Goal: Information Seeking & Learning: Learn about a topic

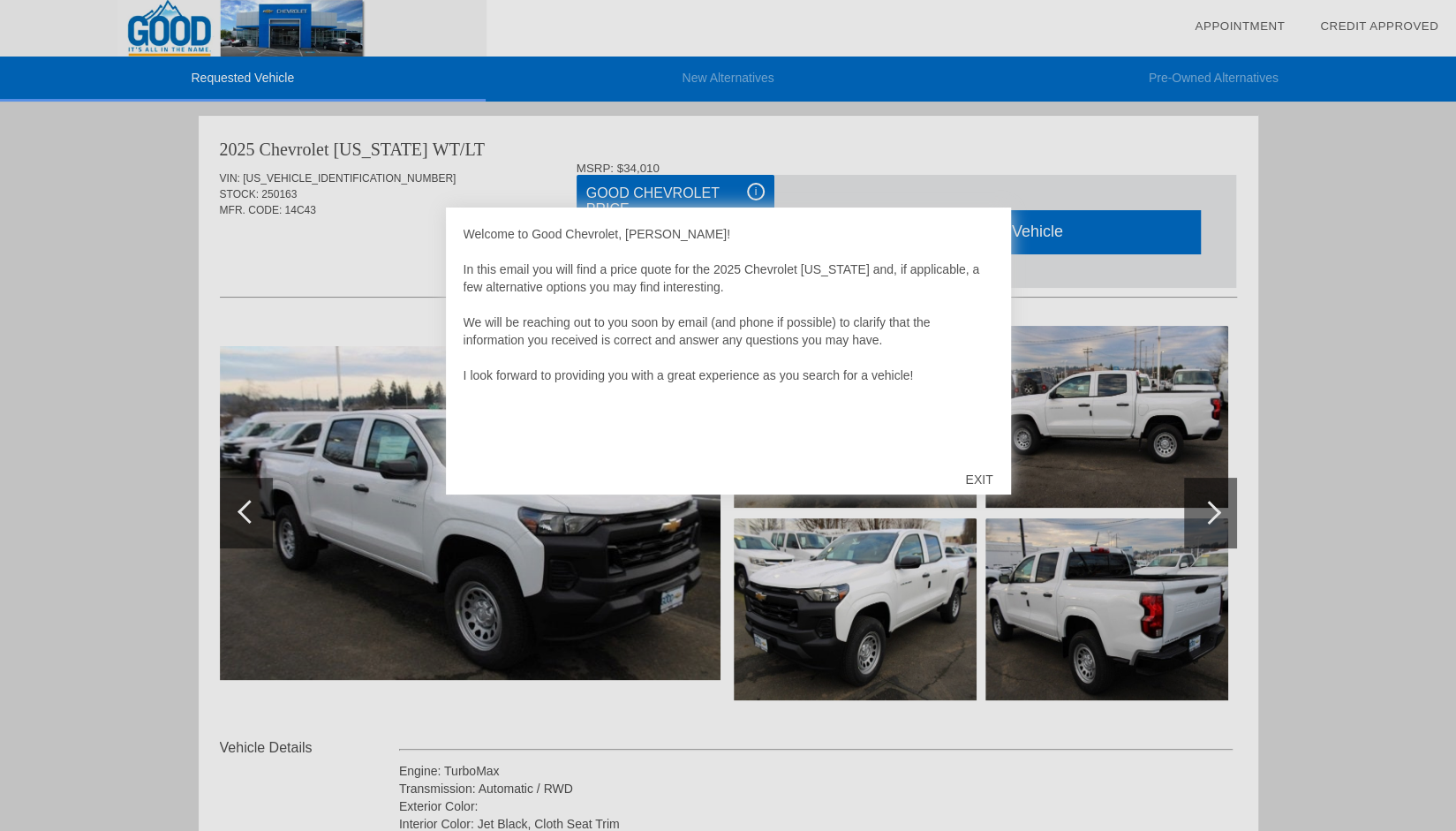
click at [983, 473] on div "EXIT" at bounding box center [979, 480] width 63 height 53
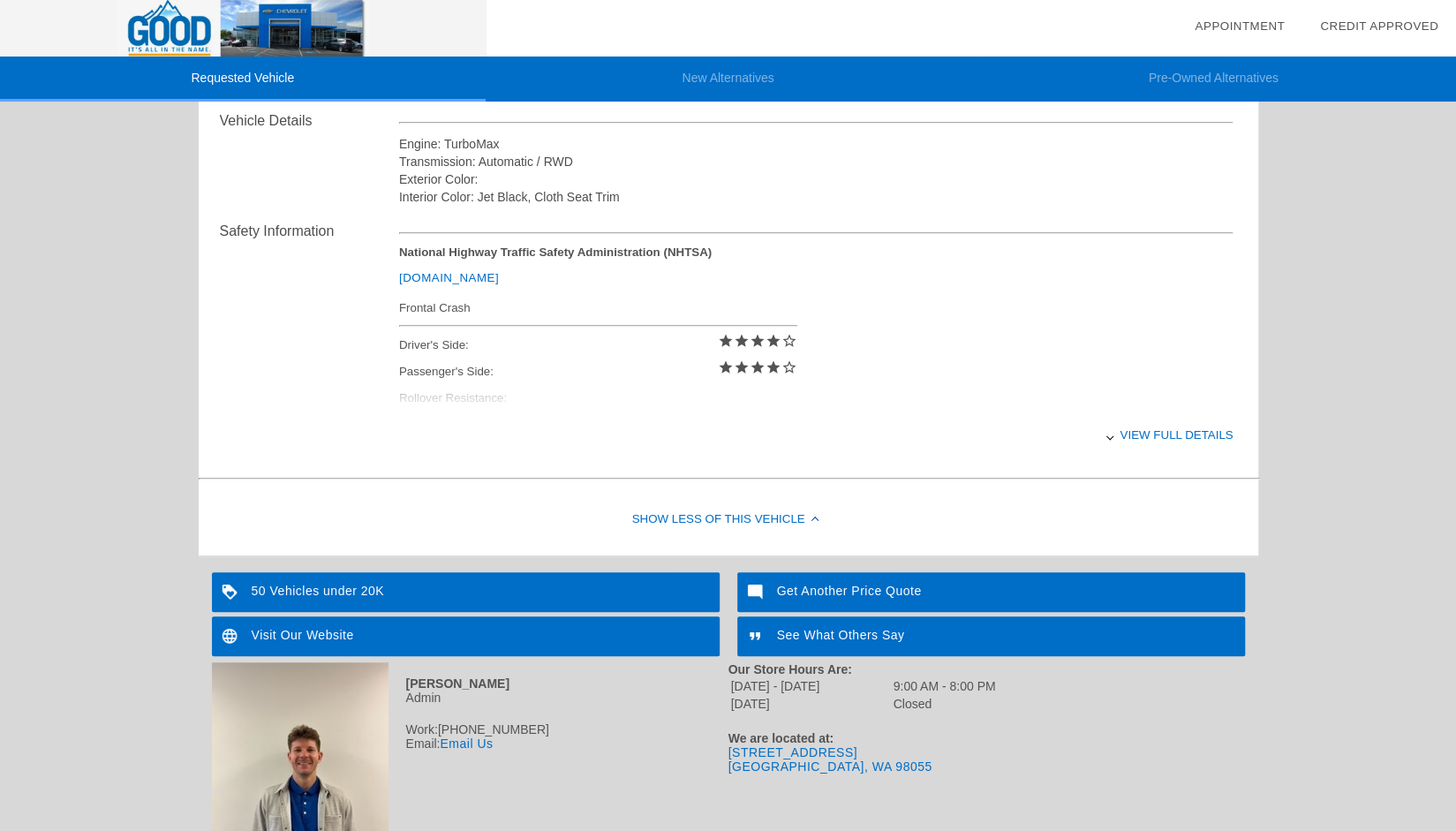
scroll to position [635, 0]
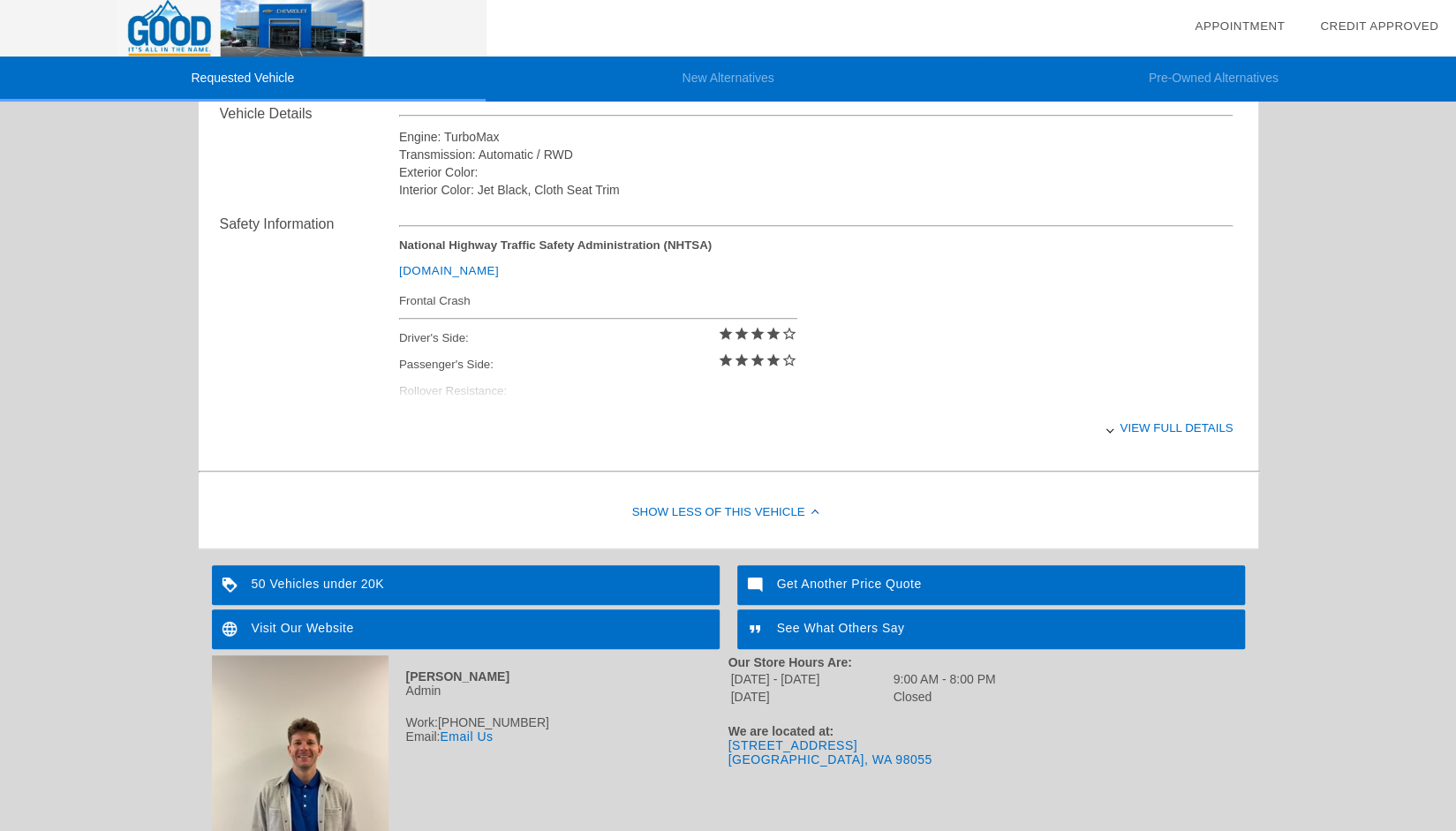
click at [742, 504] on div "Show Less of this Vehicle" at bounding box center [728, 513] width 1059 height 71
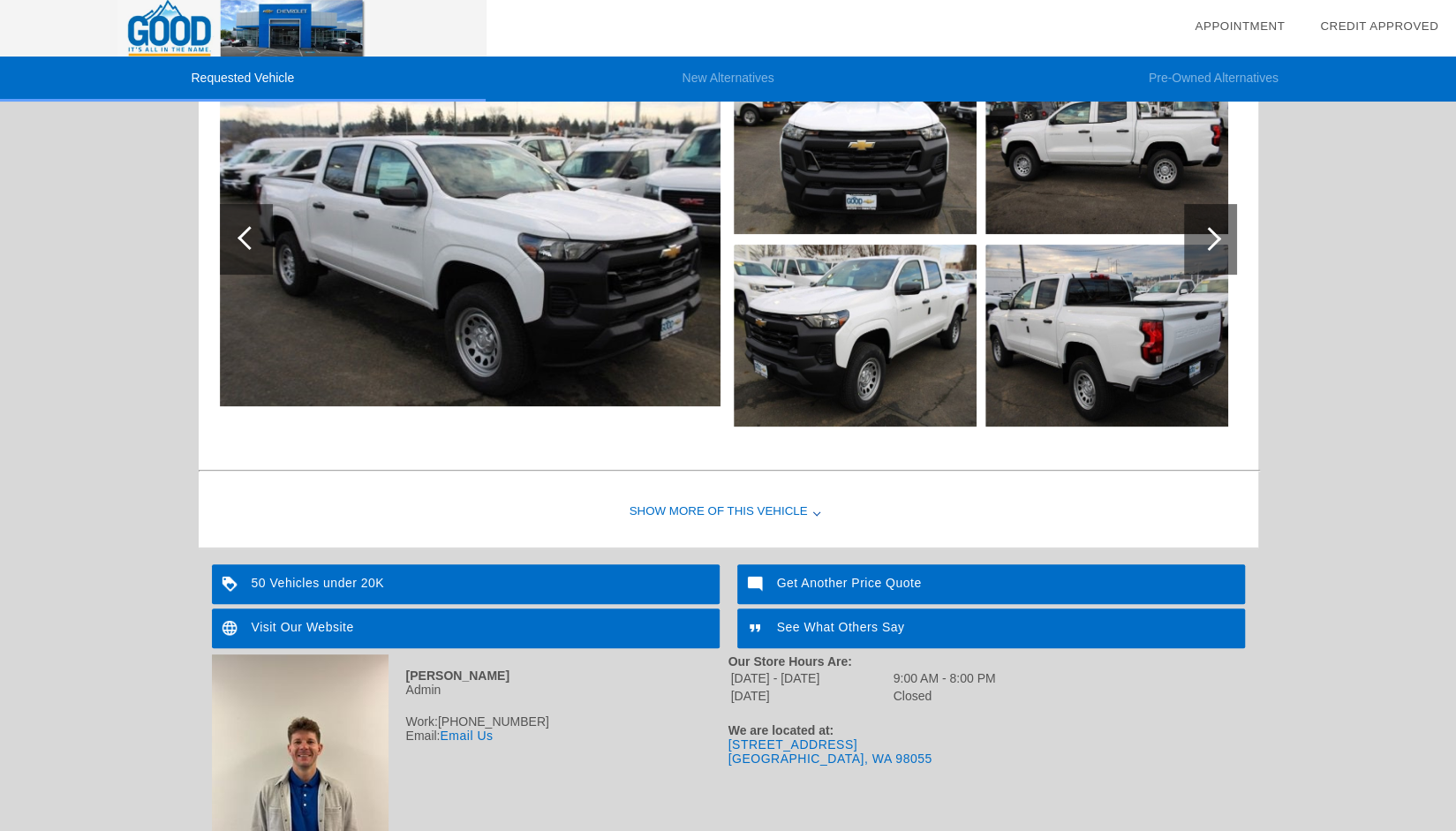
click at [742, 504] on div "Show More of this Vehicle" at bounding box center [728, 512] width 1059 height 71
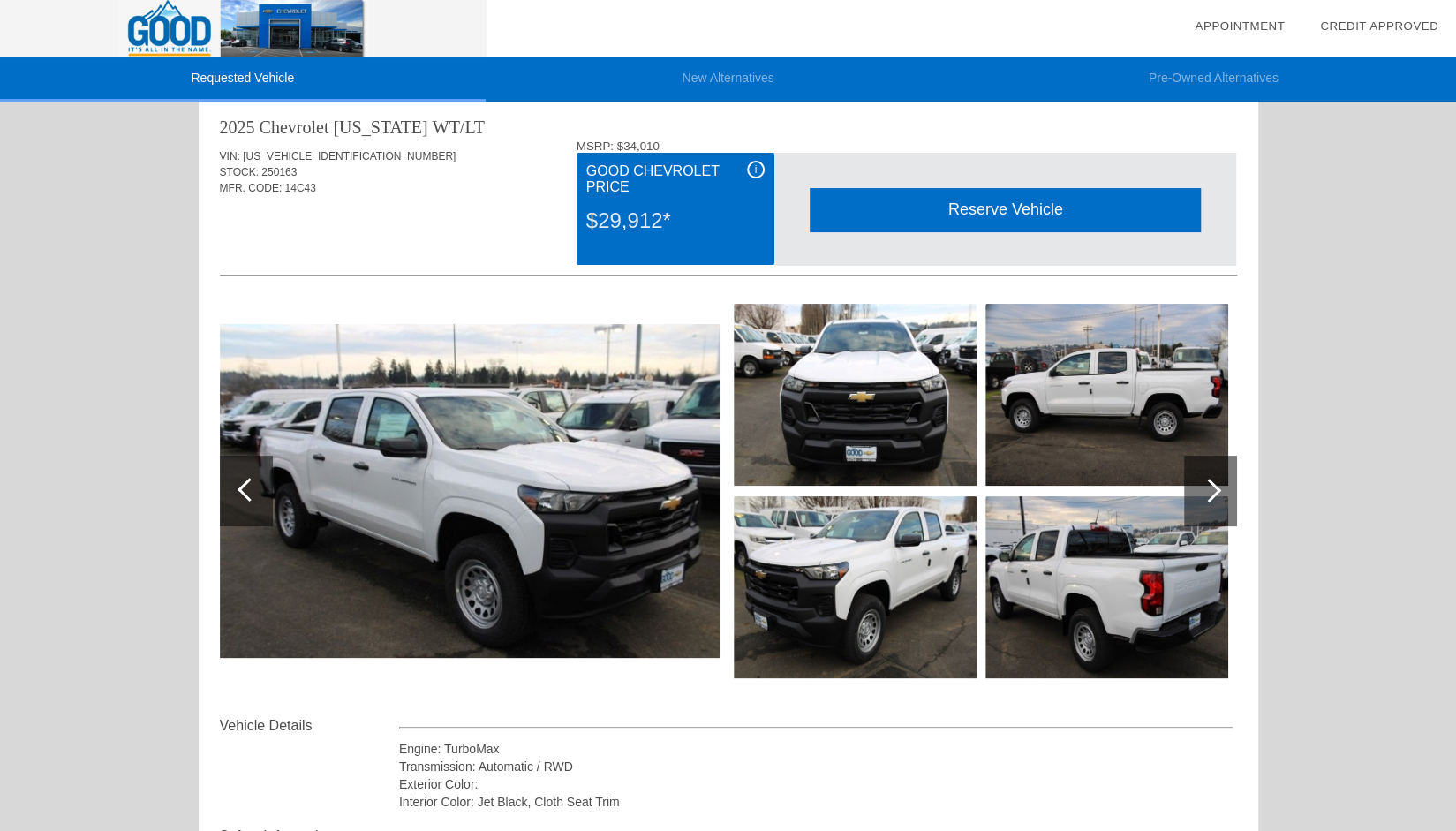
scroll to position [0, 0]
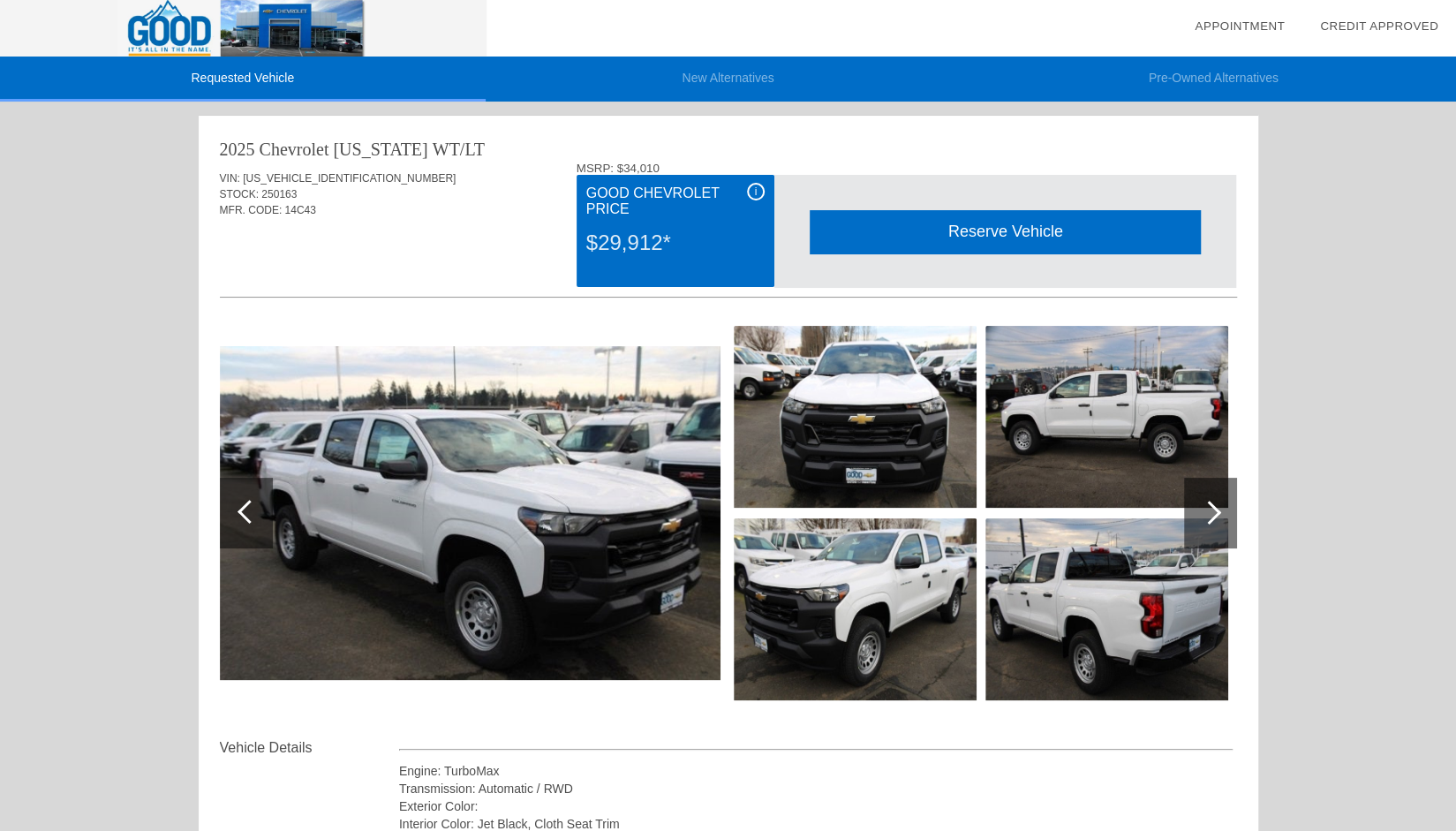
click at [760, 193] on div "i" at bounding box center [756, 191] width 18 height 18
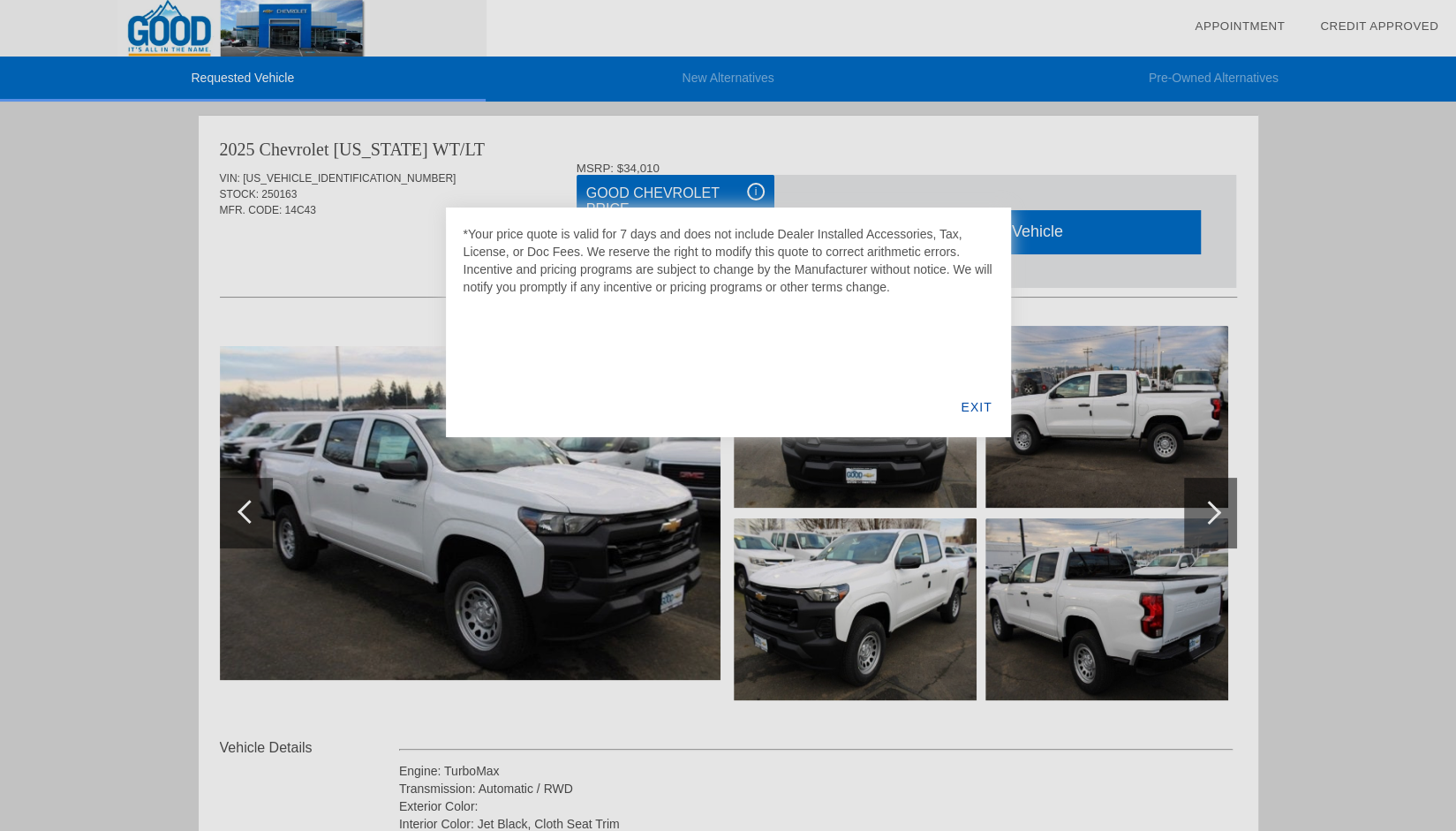
click at [971, 407] on div "EXIT" at bounding box center [976, 407] width 68 height 60
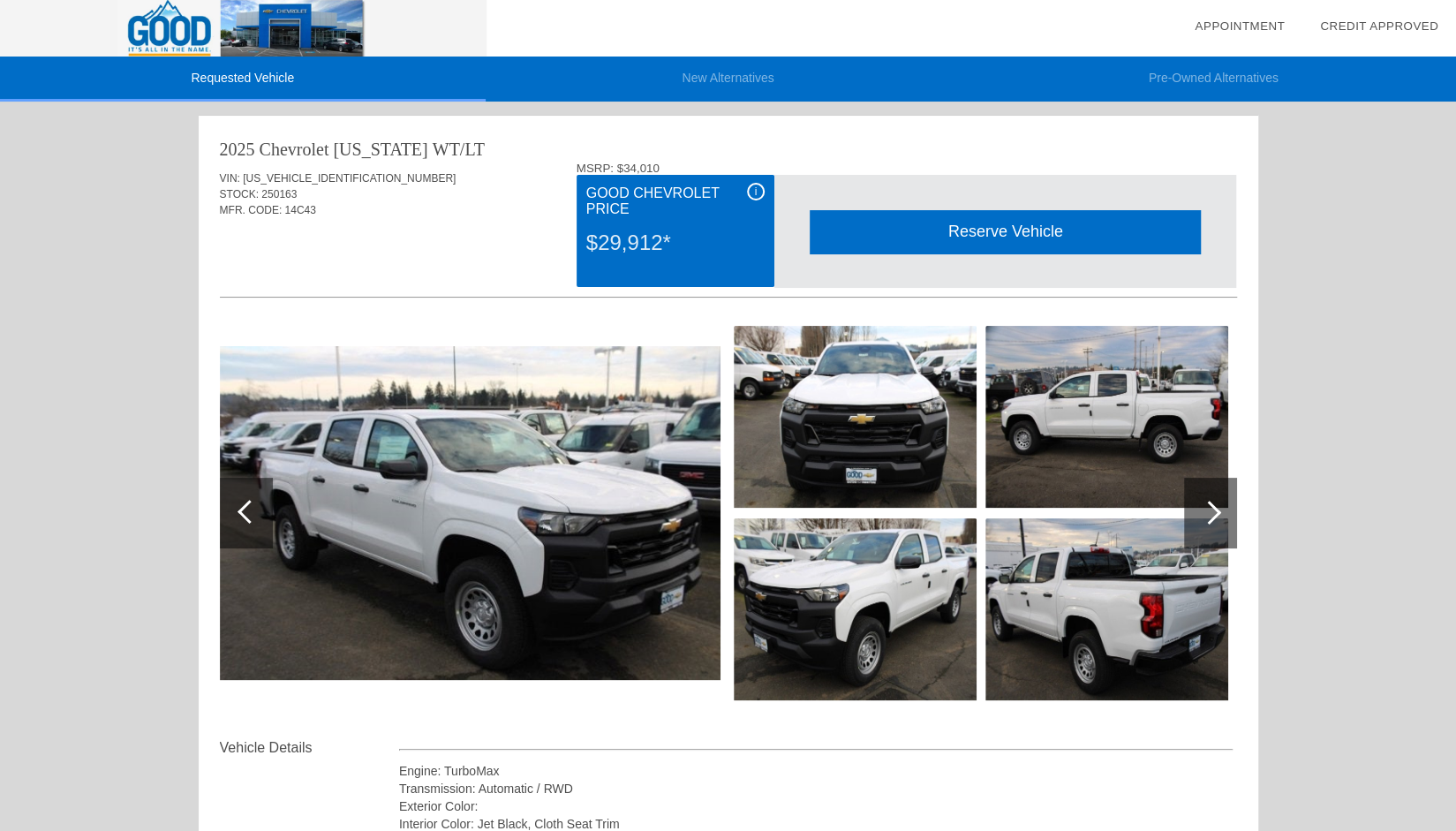
click at [750, 191] on div "i" at bounding box center [756, 191] width 18 height 18
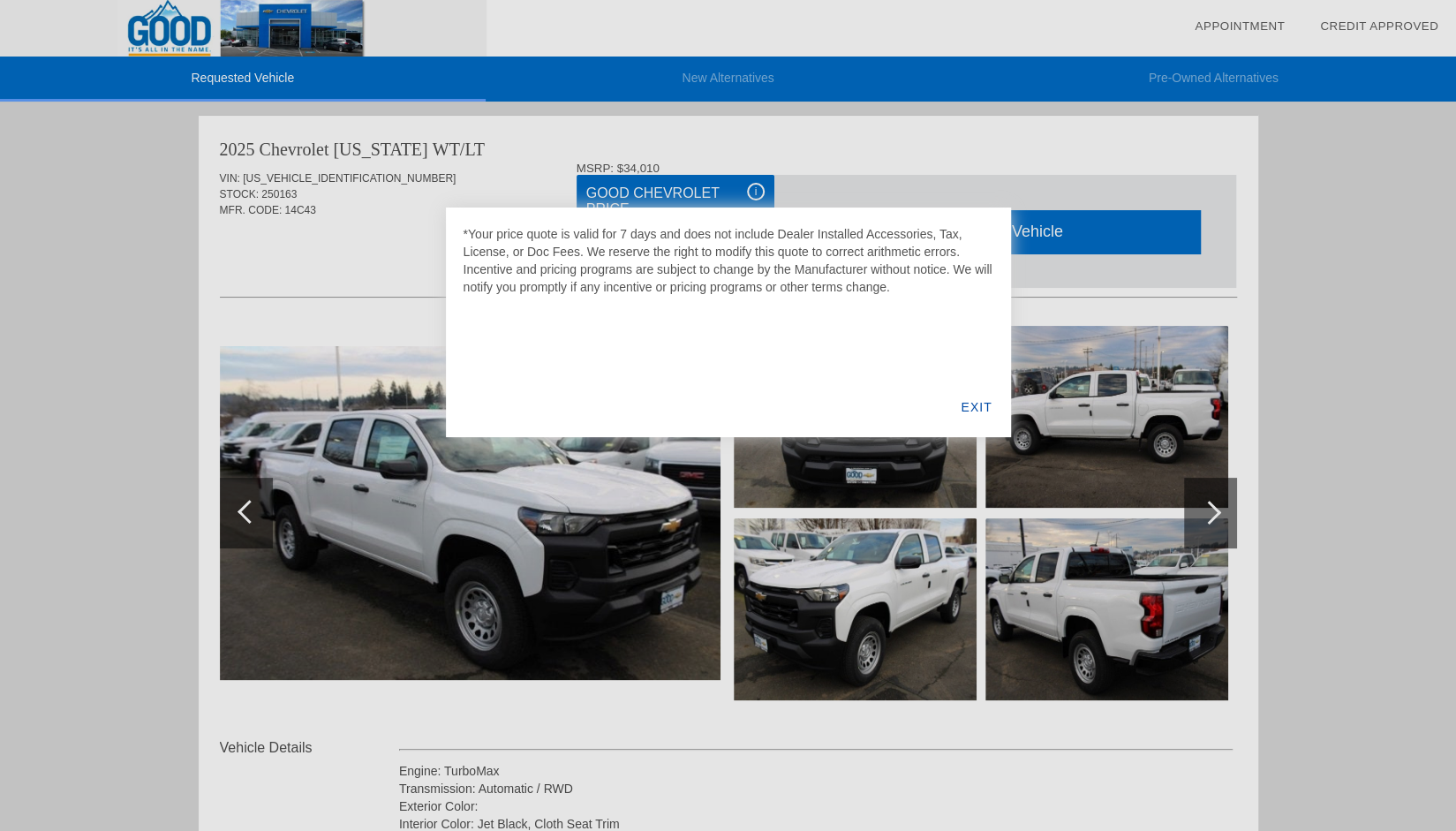
click at [966, 393] on div "EXIT" at bounding box center [976, 407] width 68 height 60
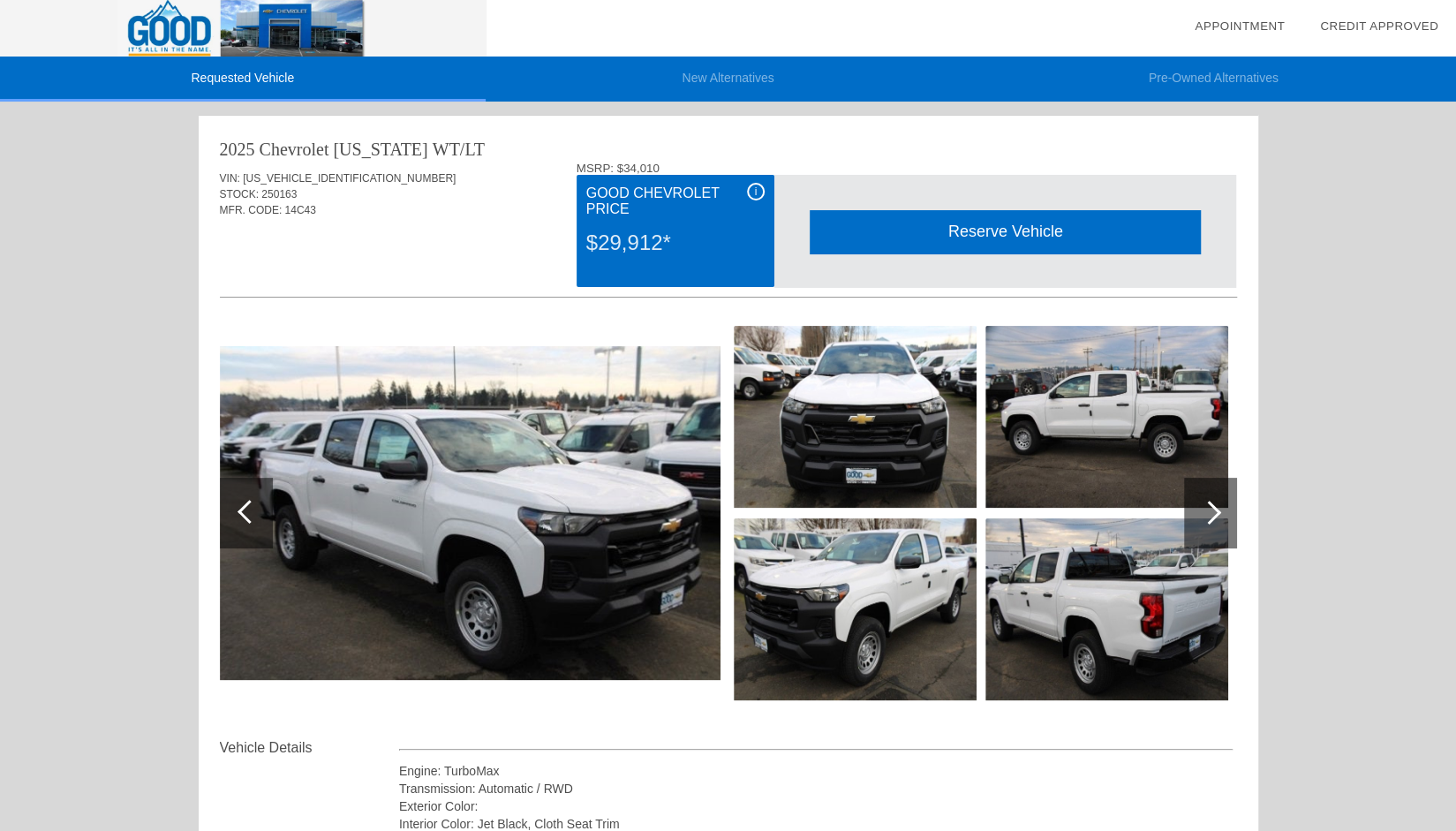
click at [522, 487] on img at bounding box center [470, 513] width 500 height 334
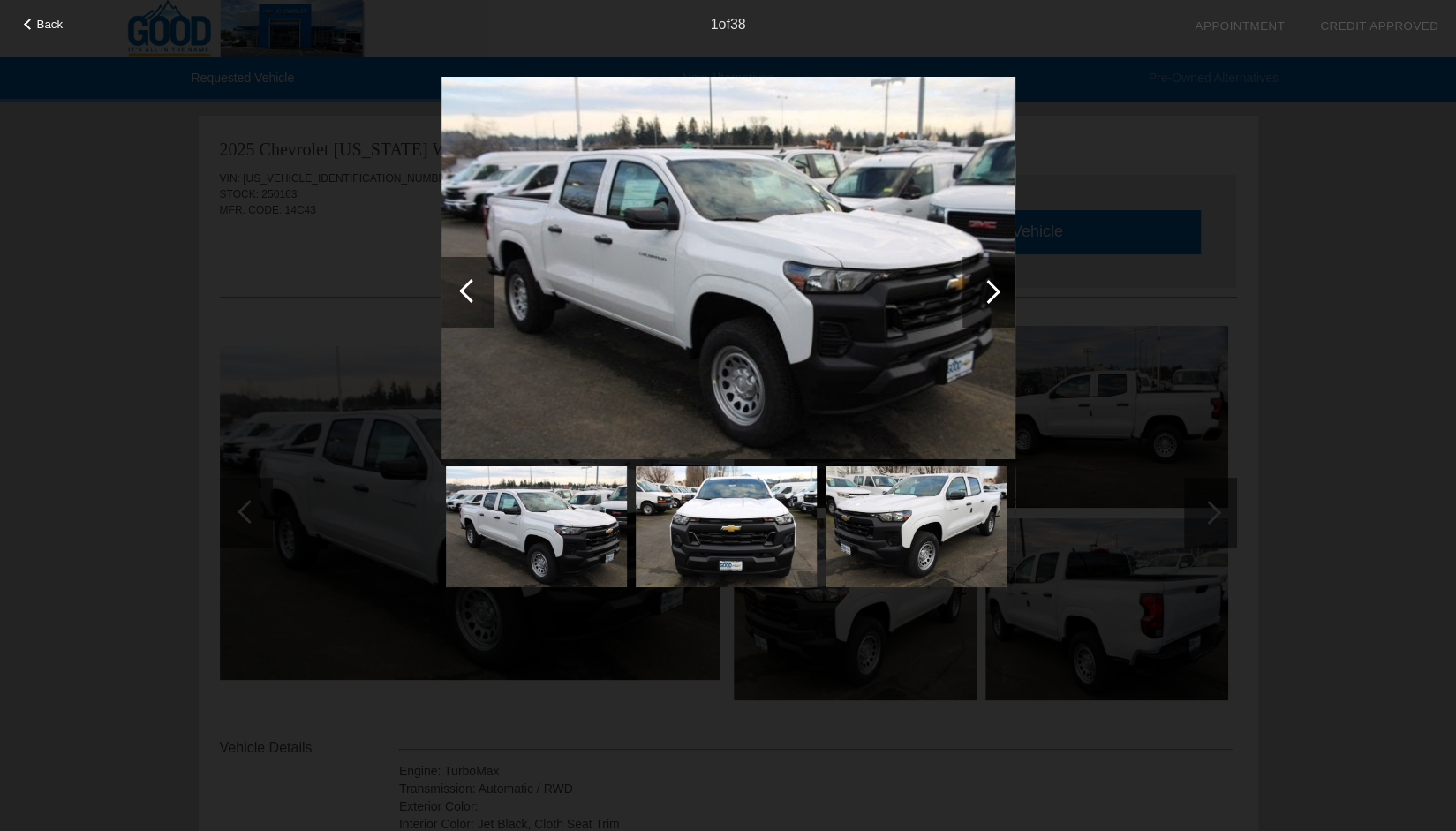
click at [684, 295] on img at bounding box center [728, 267] width 574 height 383
click at [992, 283] on div at bounding box center [988, 291] width 24 height 24
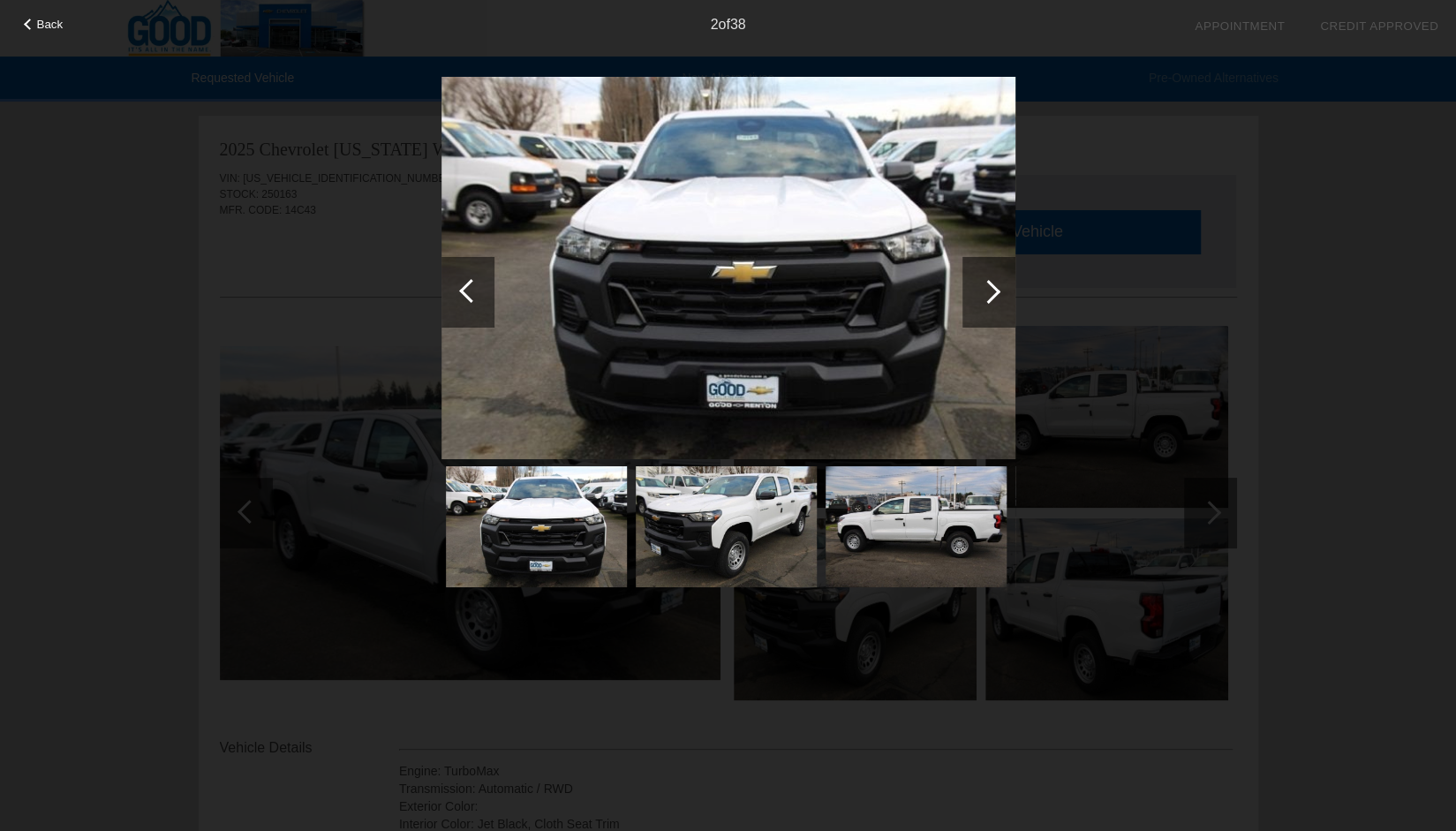
click at [992, 283] on div at bounding box center [988, 291] width 24 height 24
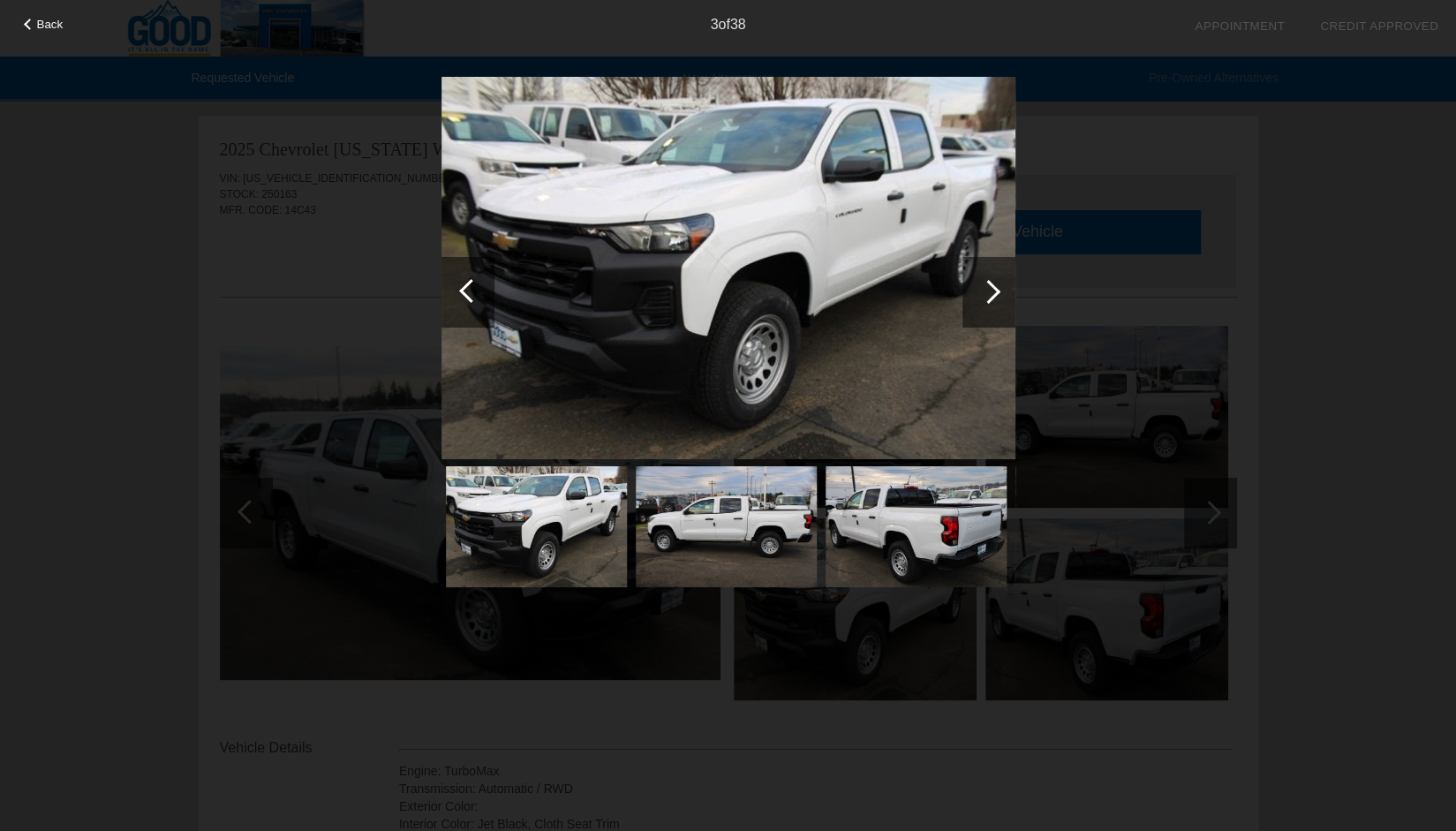
click at [992, 283] on div at bounding box center [988, 291] width 24 height 24
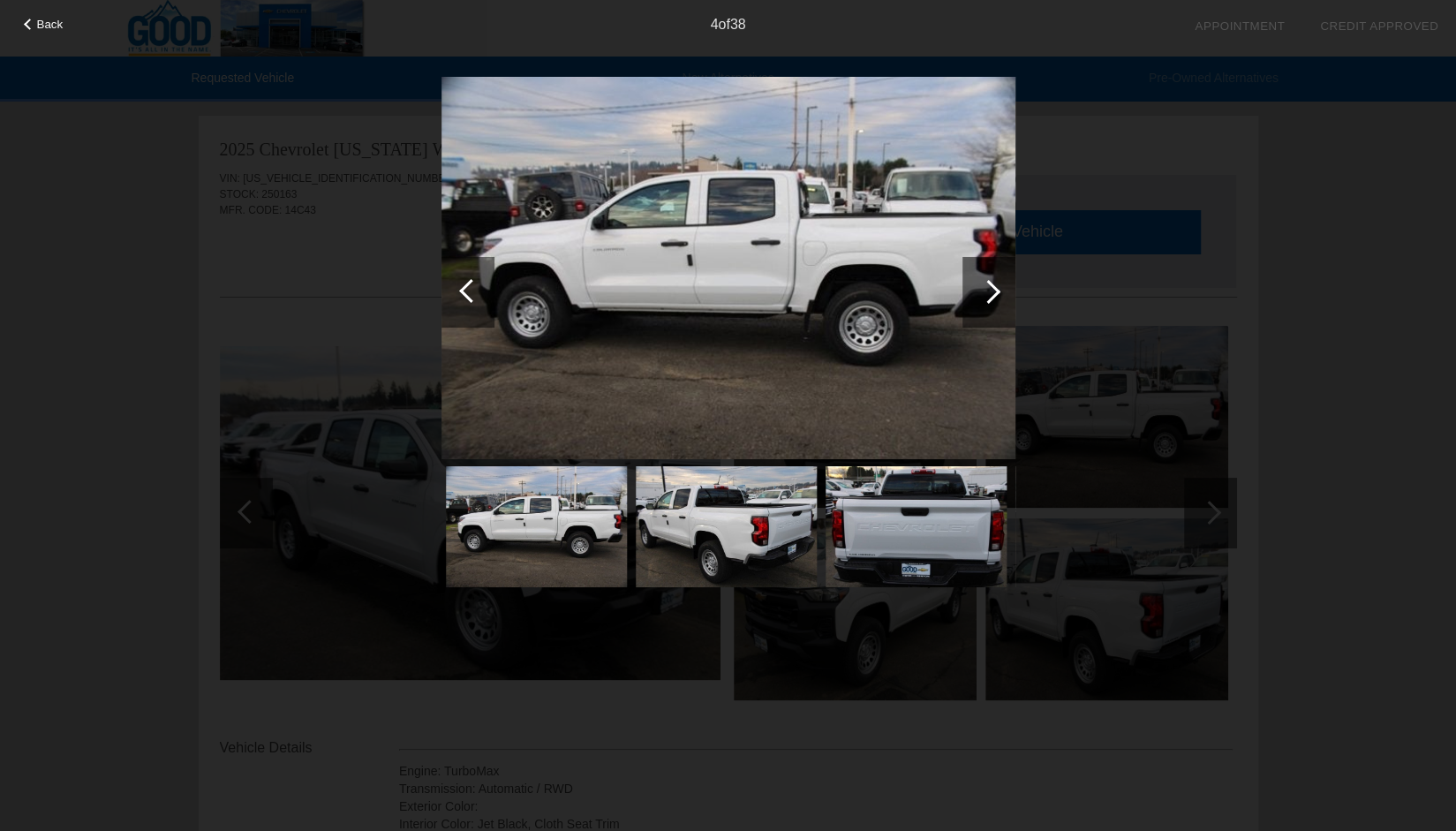
click at [992, 283] on div at bounding box center [988, 291] width 24 height 24
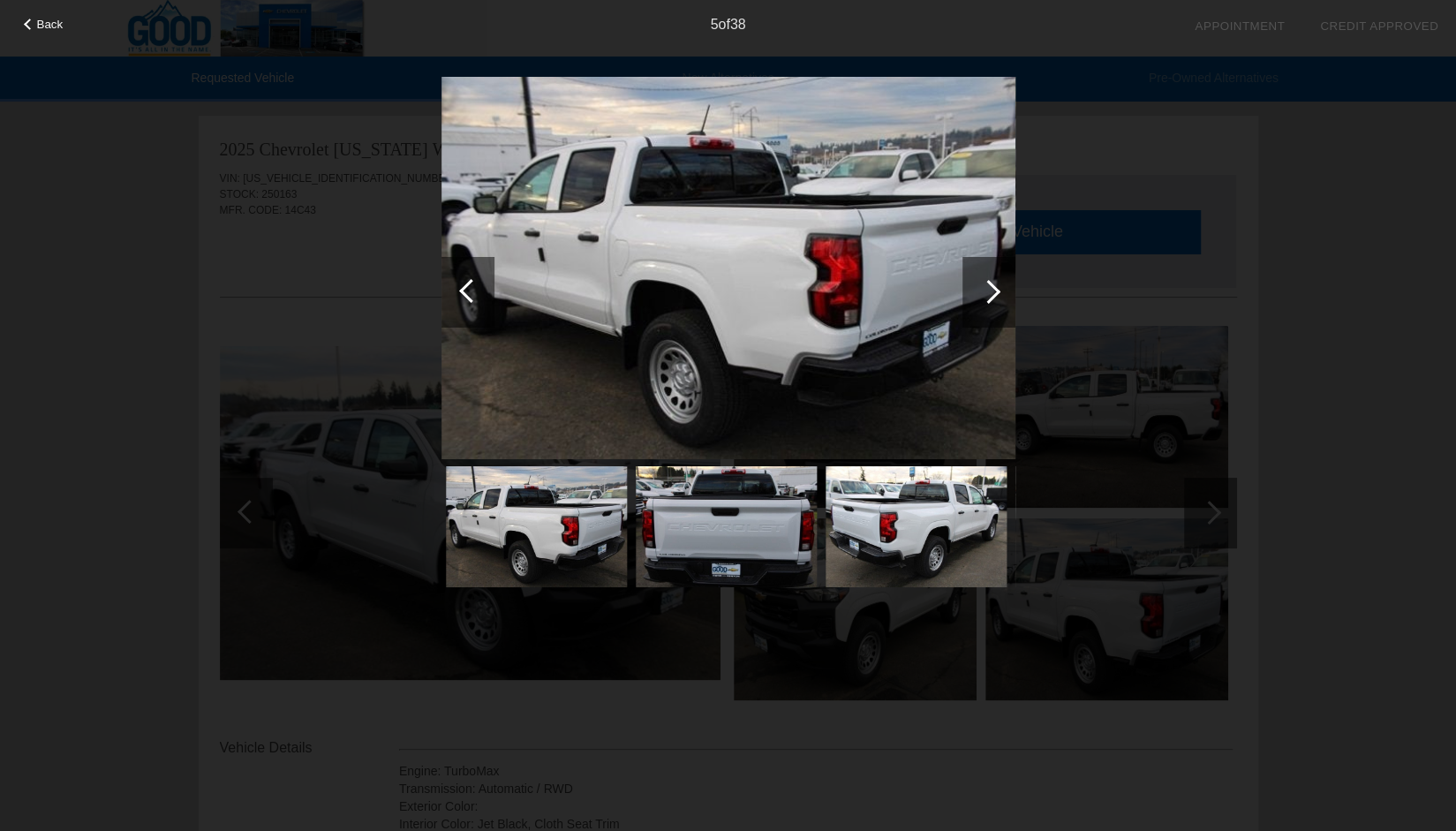
click at [992, 283] on div at bounding box center [988, 291] width 24 height 24
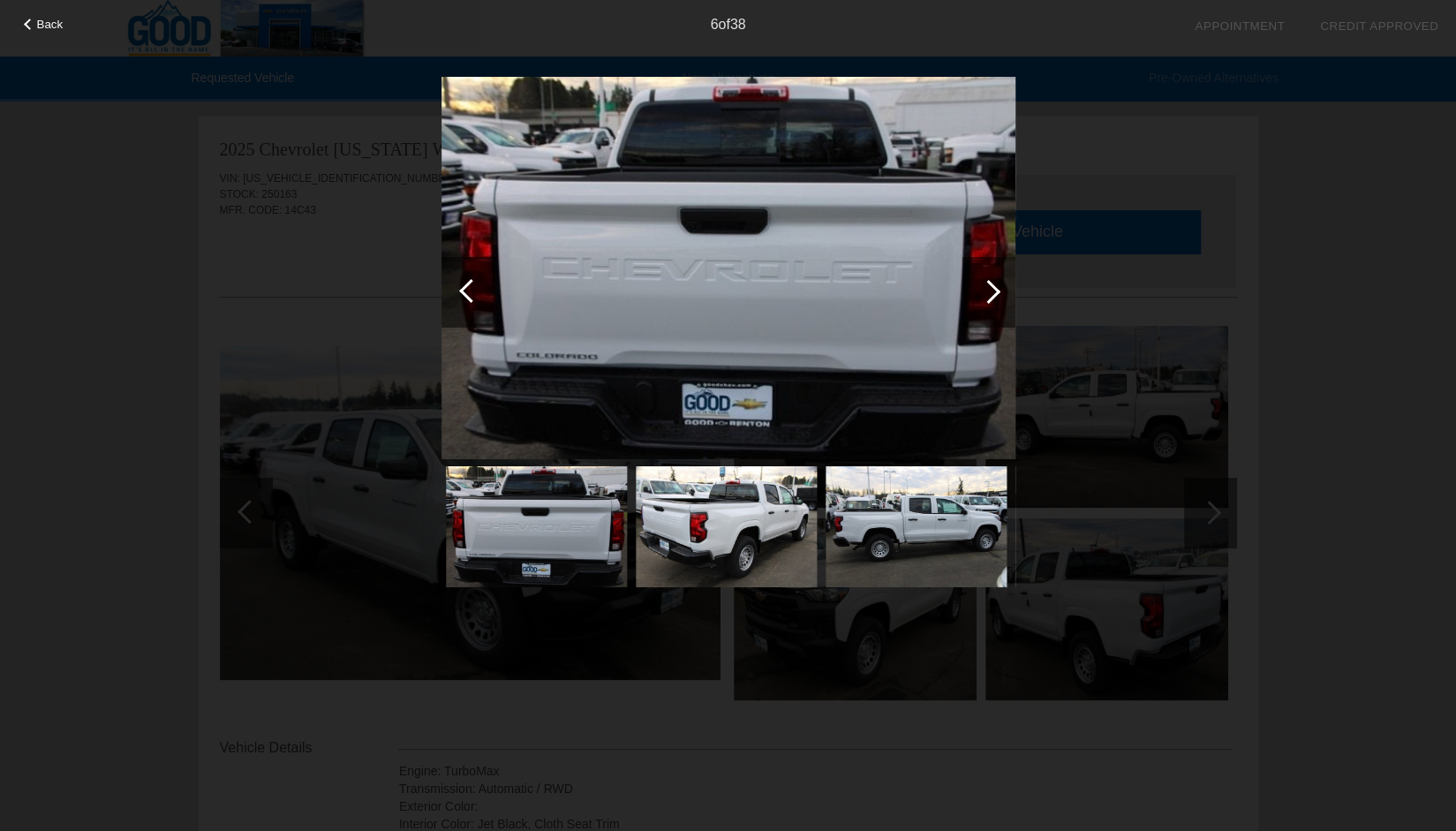
click at [988, 284] on div at bounding box center [988, 291] width 24 height 24
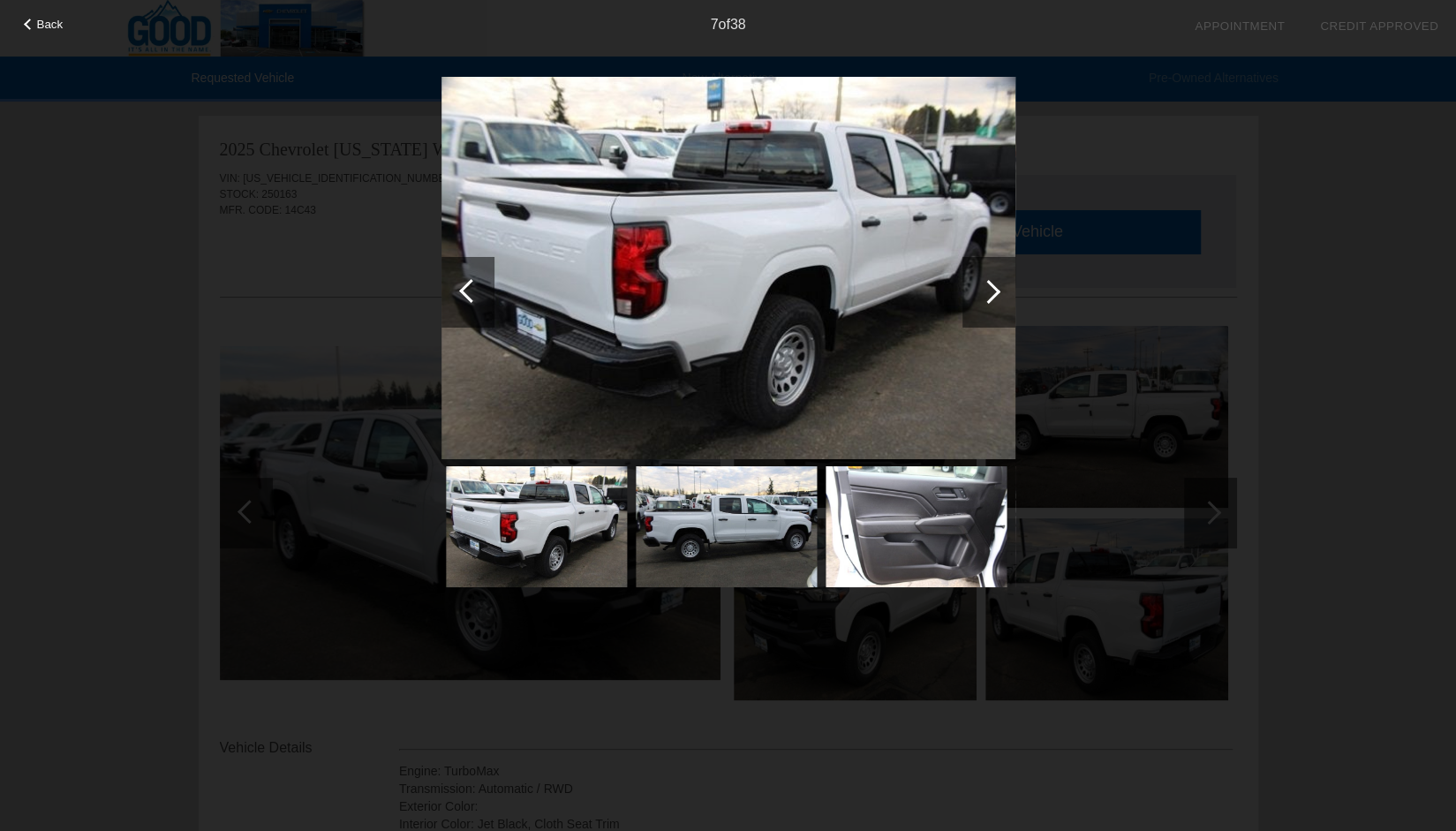
click at [988, 284] on div at bounding box center [988, 291] width 24 height 24
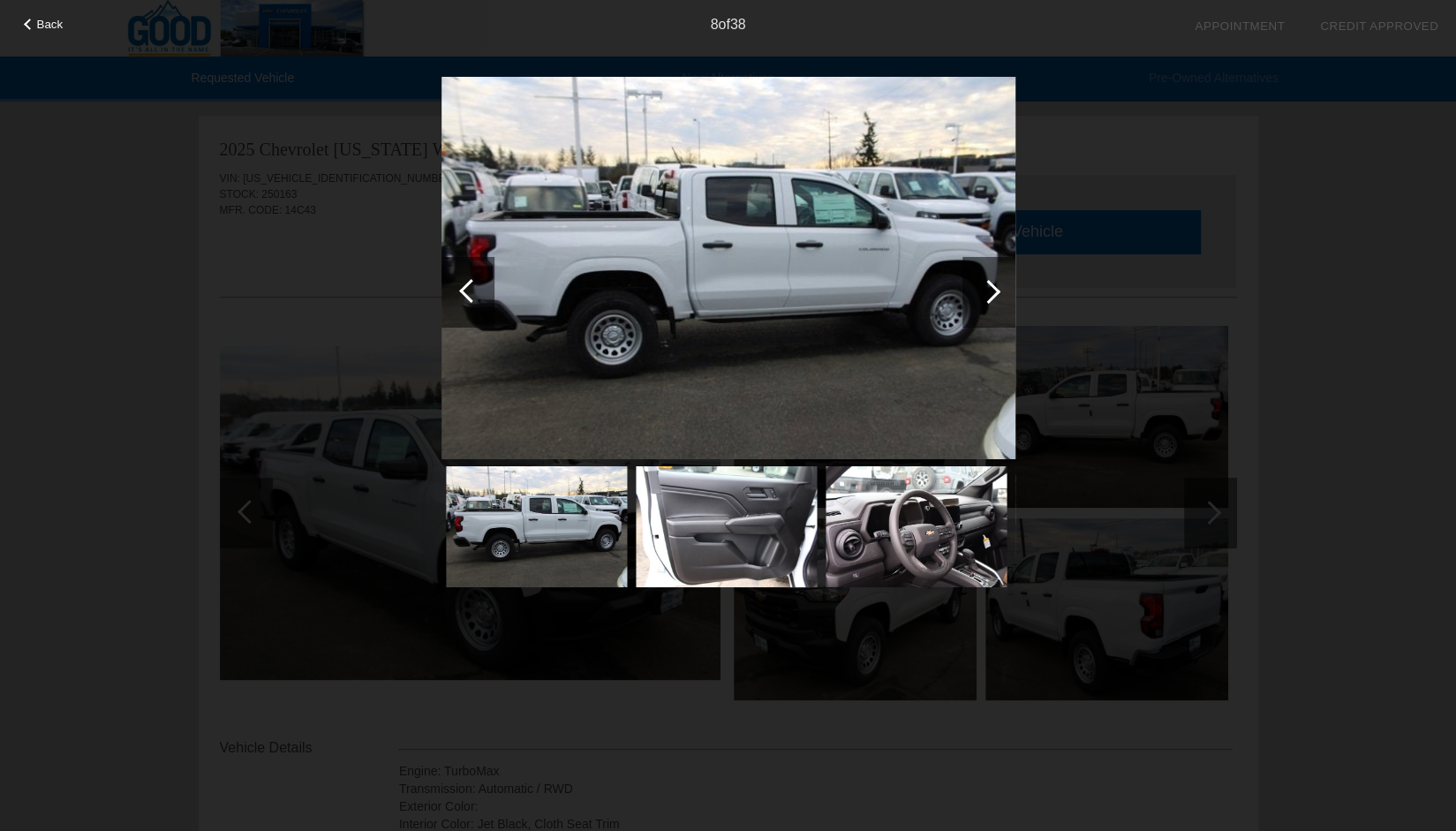
click at [988, 284] on div at bounding box center [988, 291] width 24 height 24
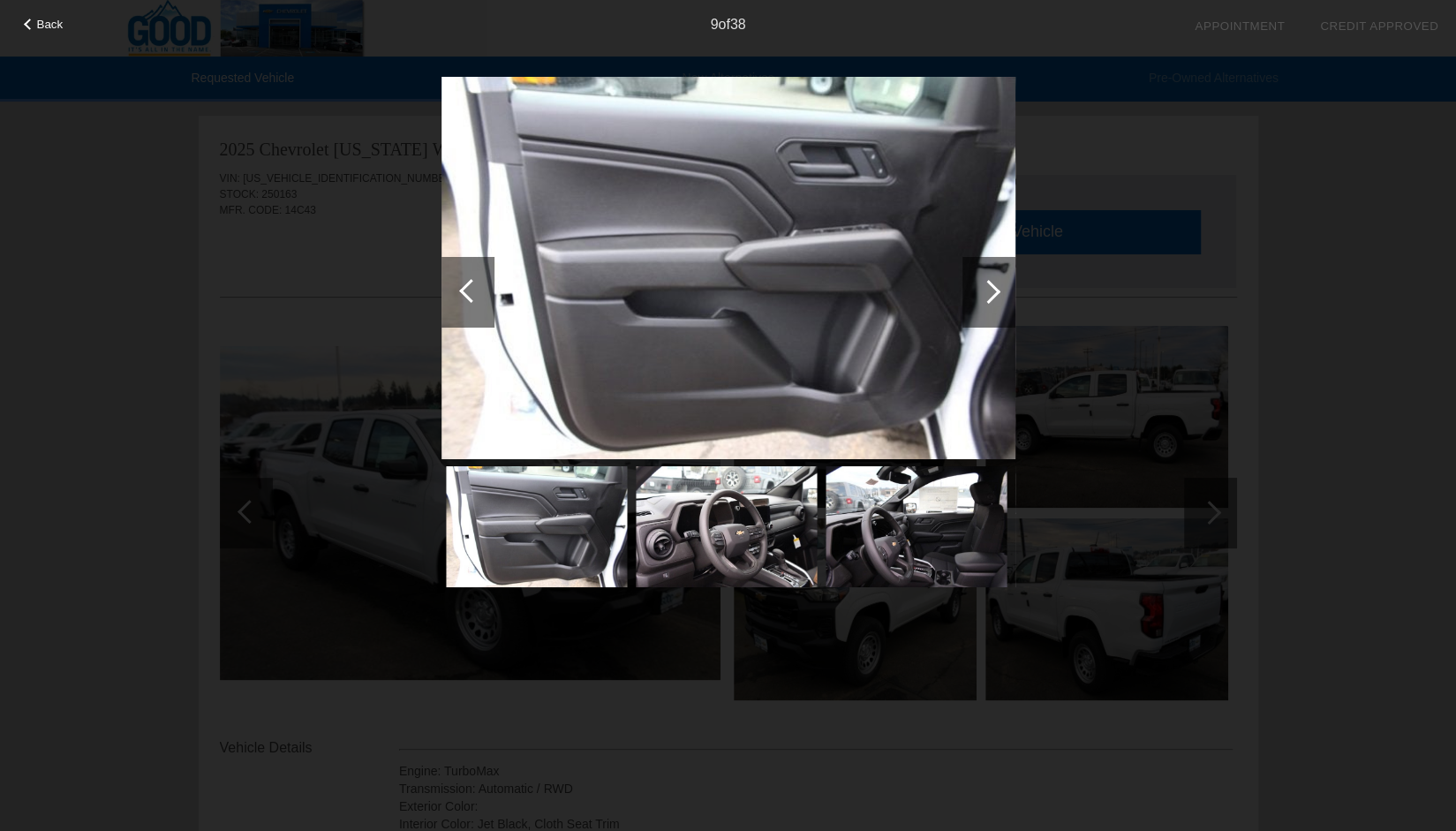
click at [988, 284] on div at bounding box center [988, 291] width 24 height 24
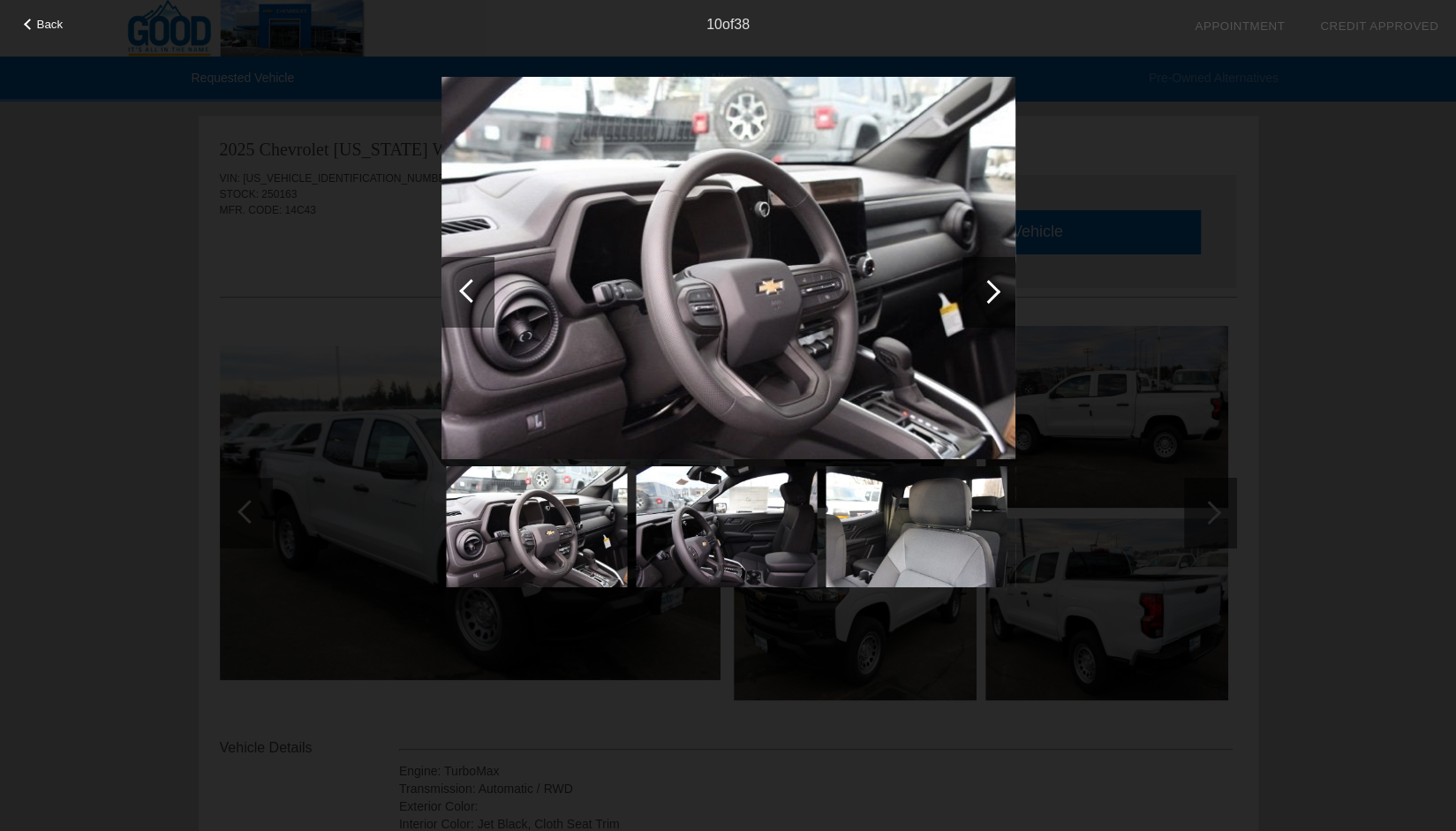
click at [987, 285] on div at bounding box center [988, 291] width 24 height 24
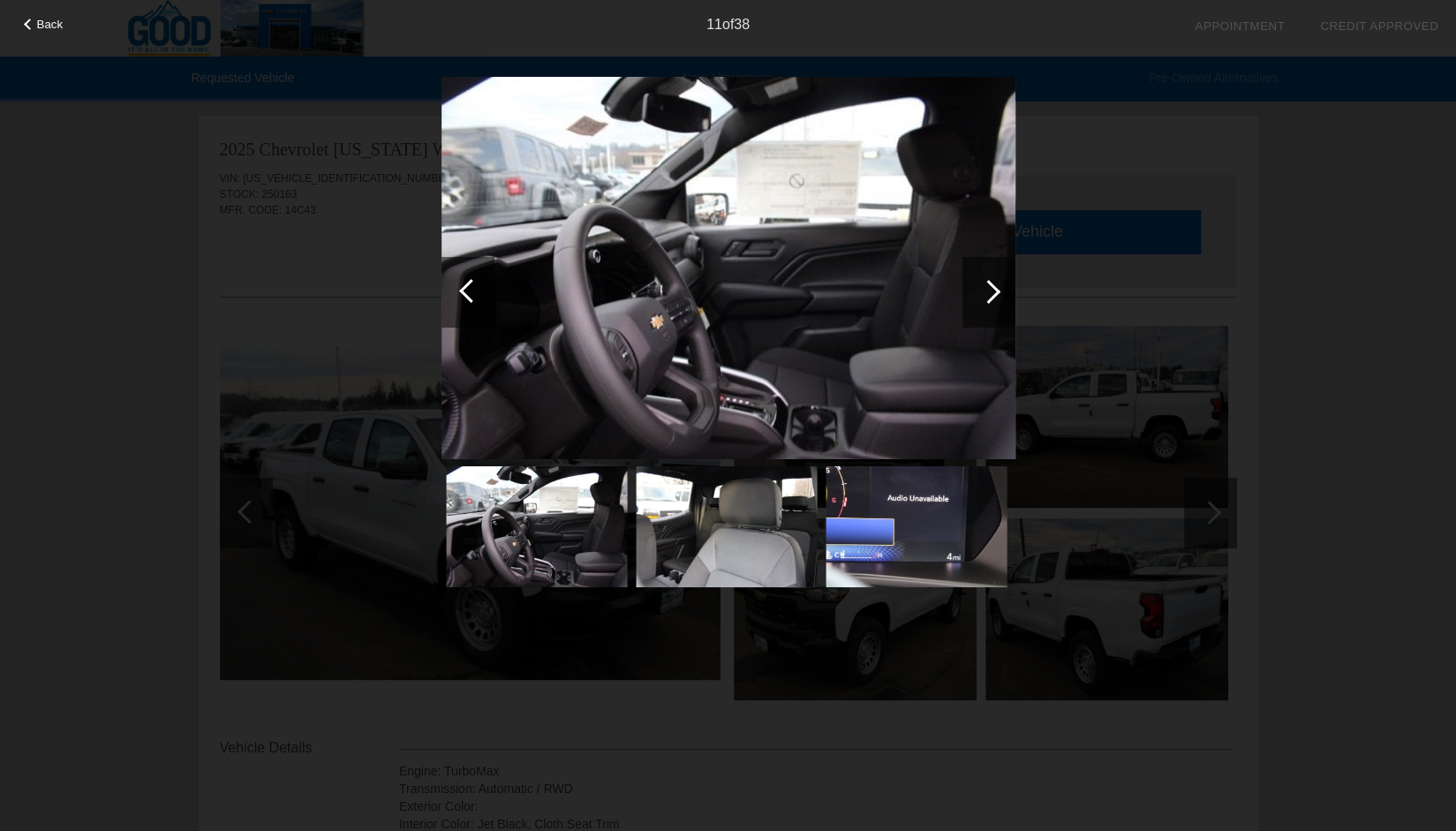
click at [987, 285] on div at bounding box center [988, 291] width 24 height 24
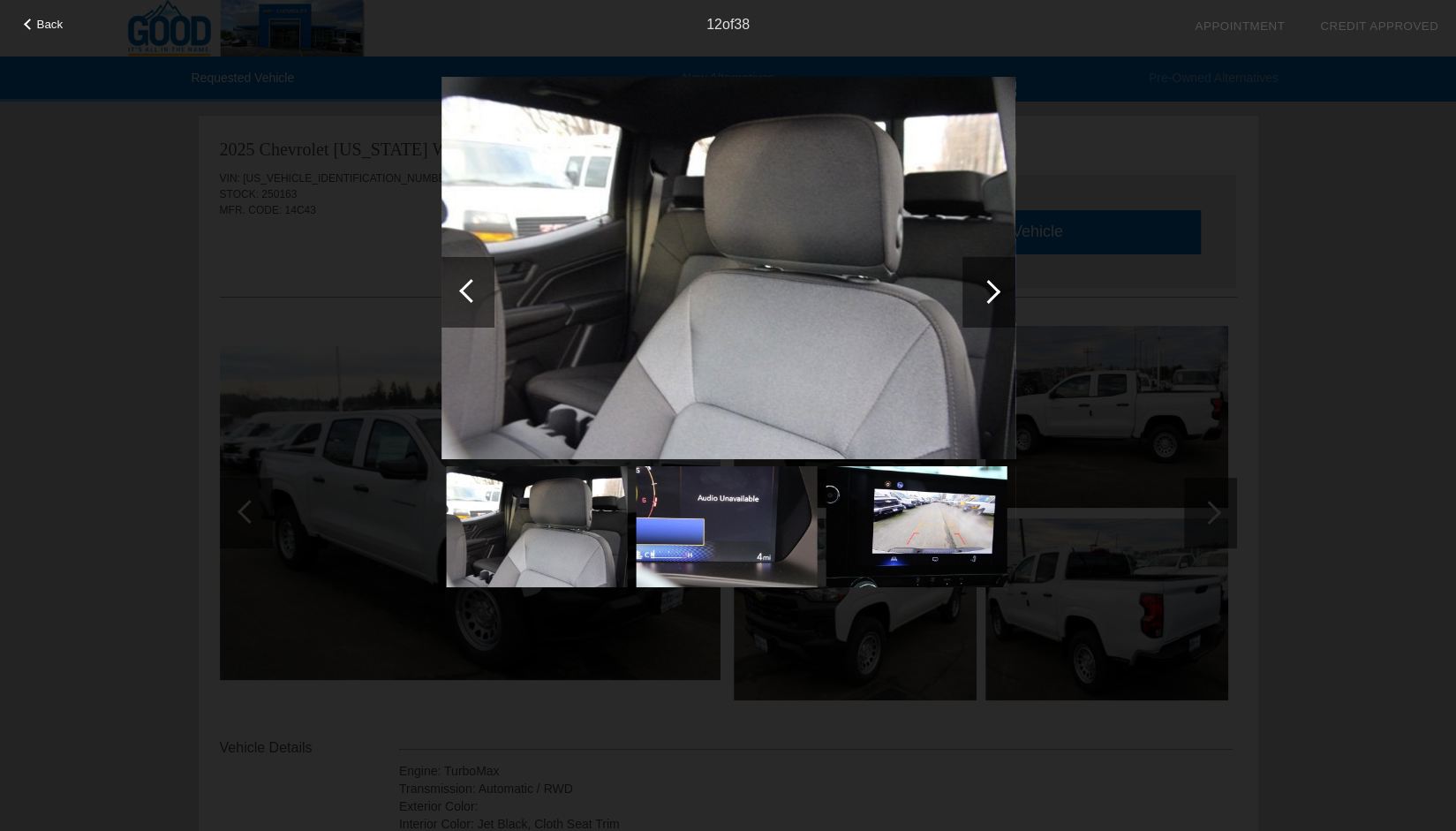
click at [987, 285] on div at bounding box center [988, 291] width 24 height 24
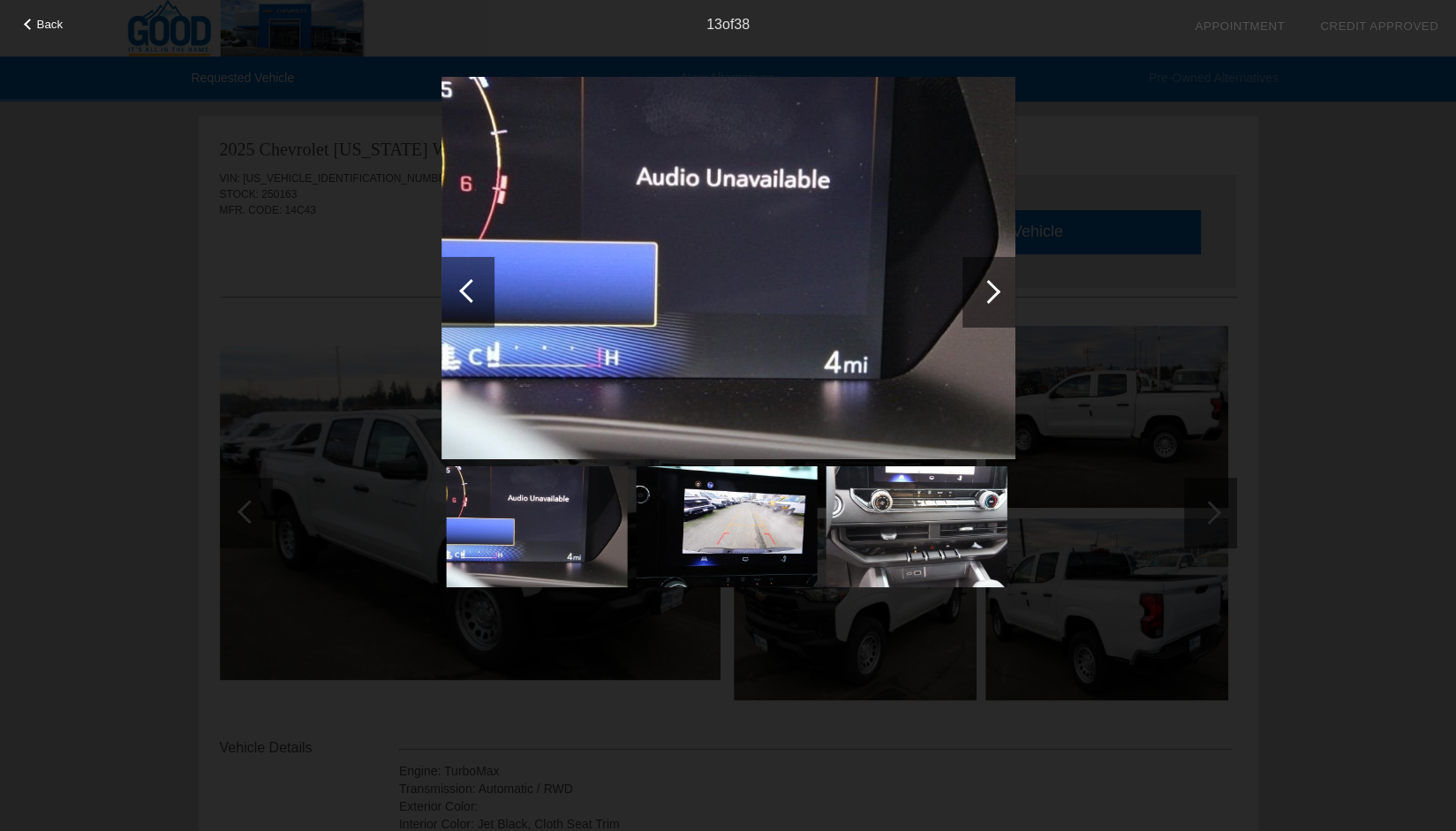
click at [987, 285] on div at bounding box center [988, 291] width 24 height 24
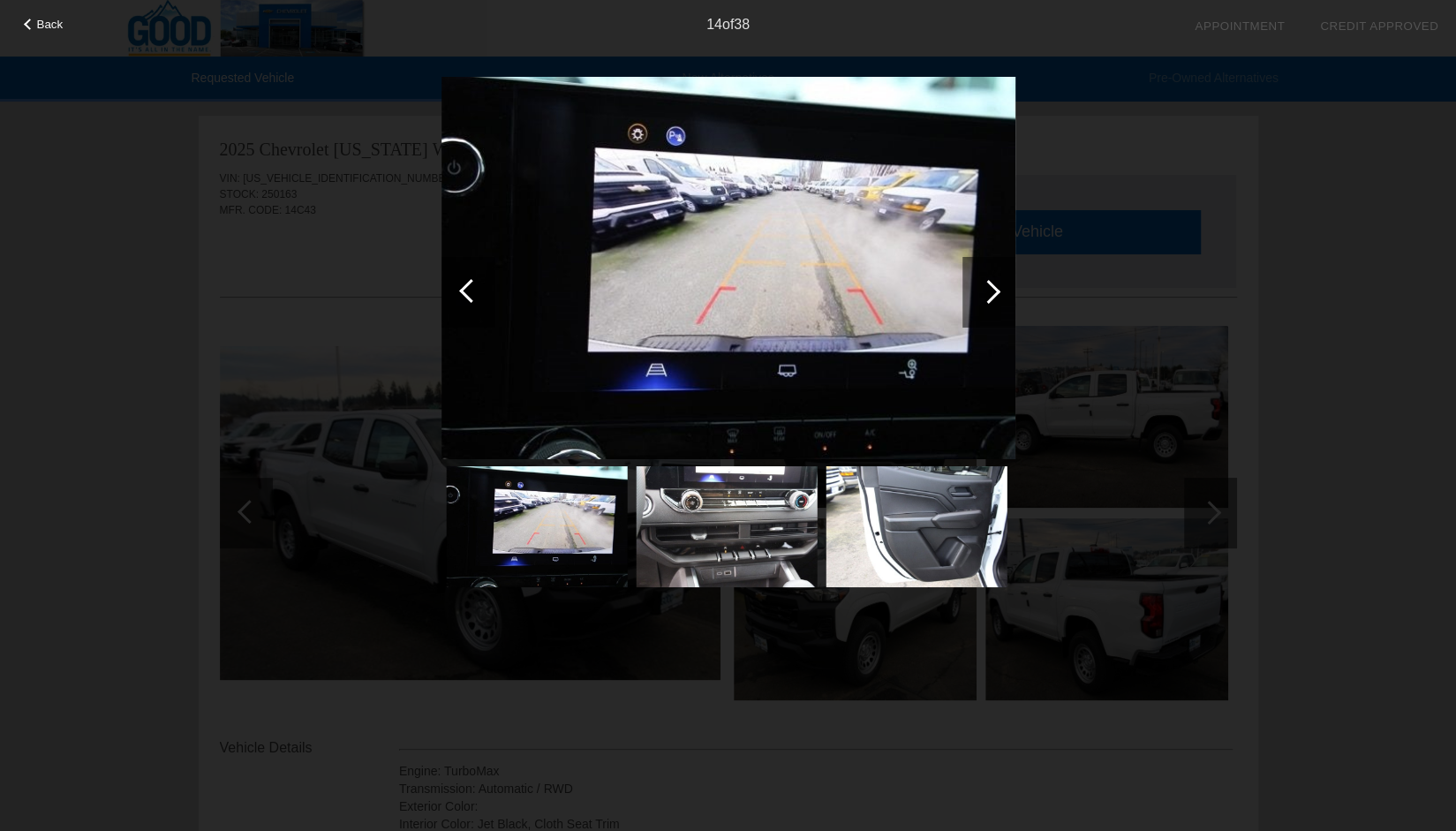
click at [987, 285] on div at bounding box center [988, 291] width 24 height 24
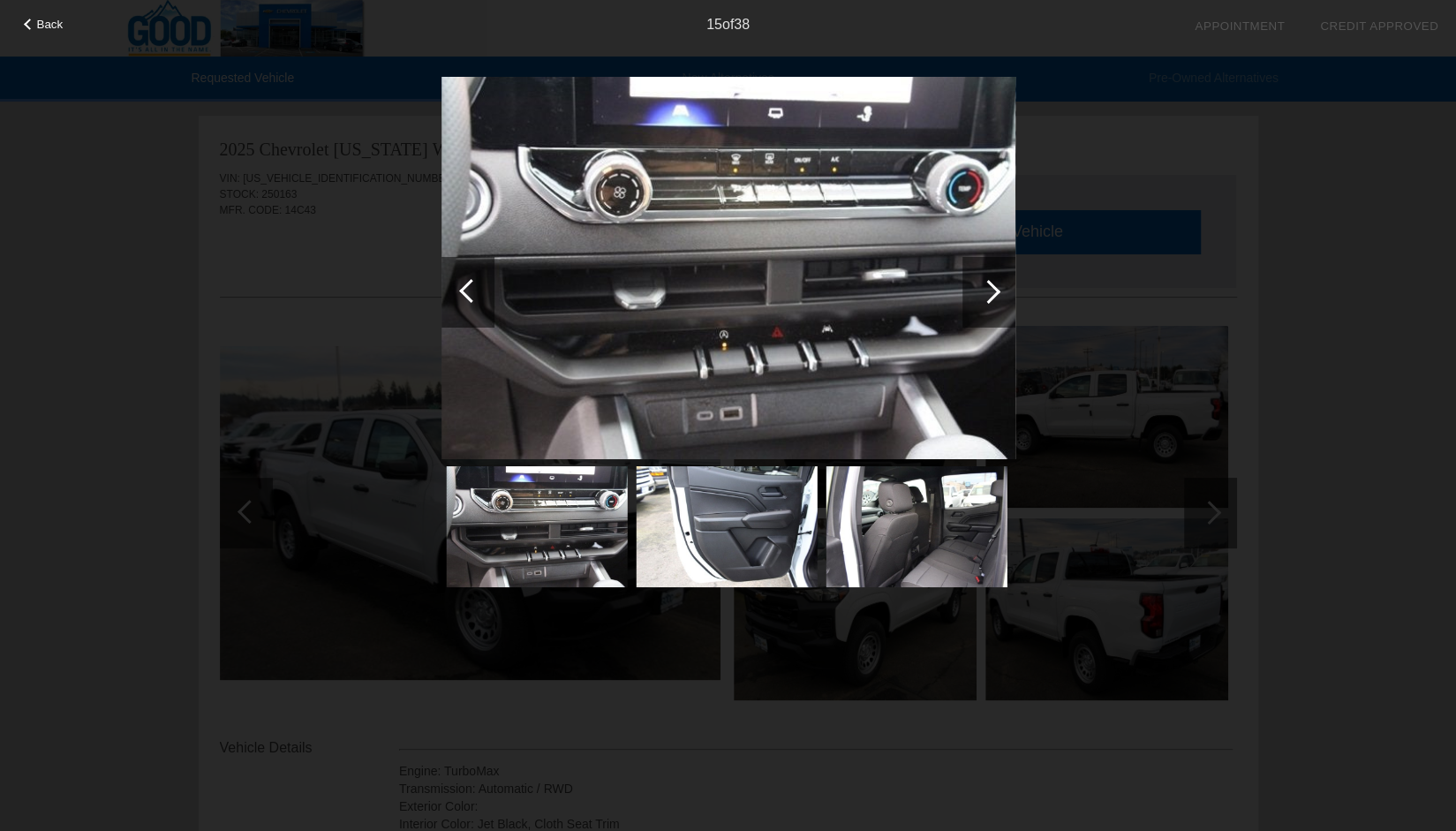
click at [987, 285] on div at bounding box center [988, 291] width 24 height 24
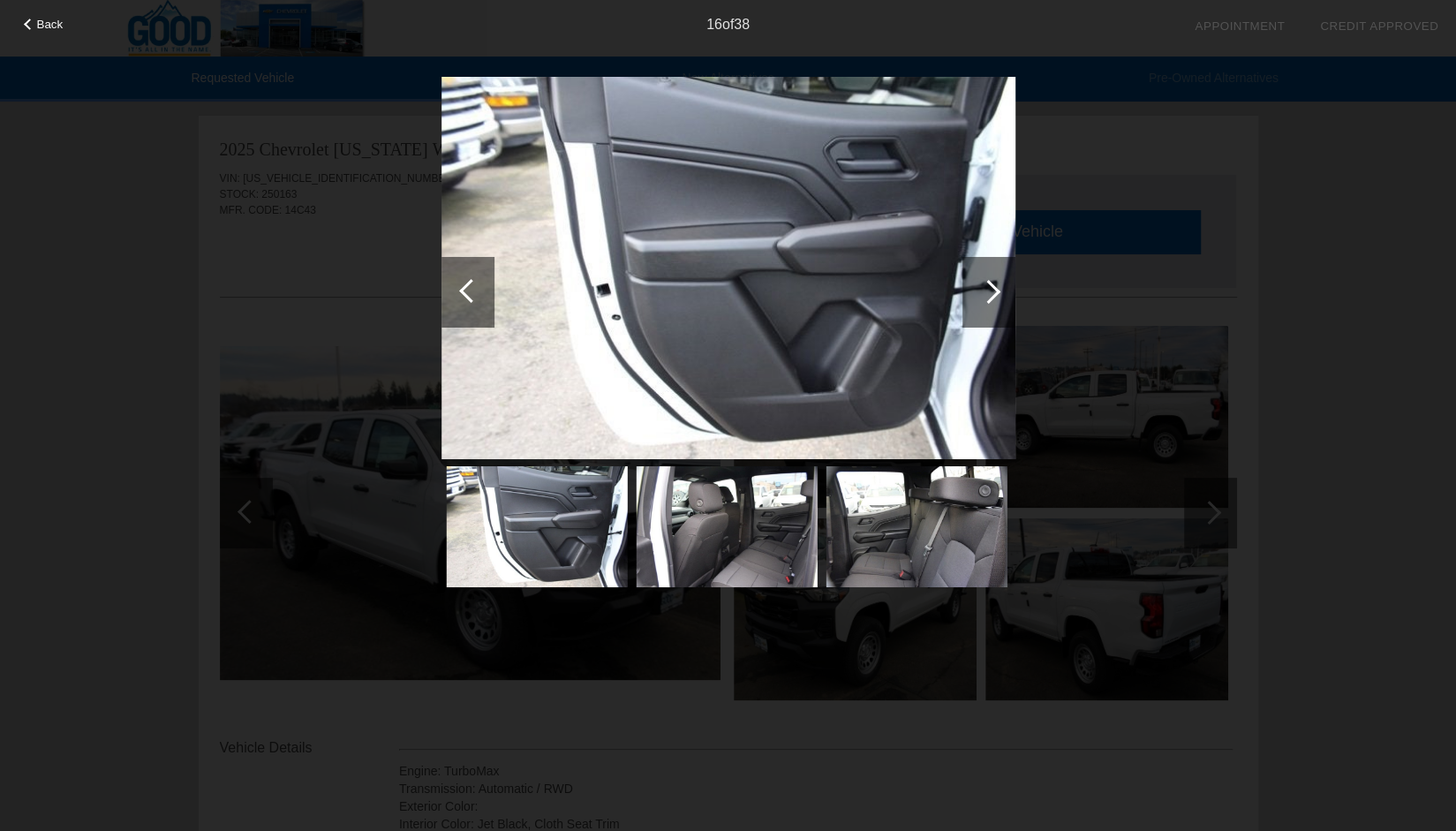
click at [987, 285] on div at bounding box center [988, 291] width 24 height 24
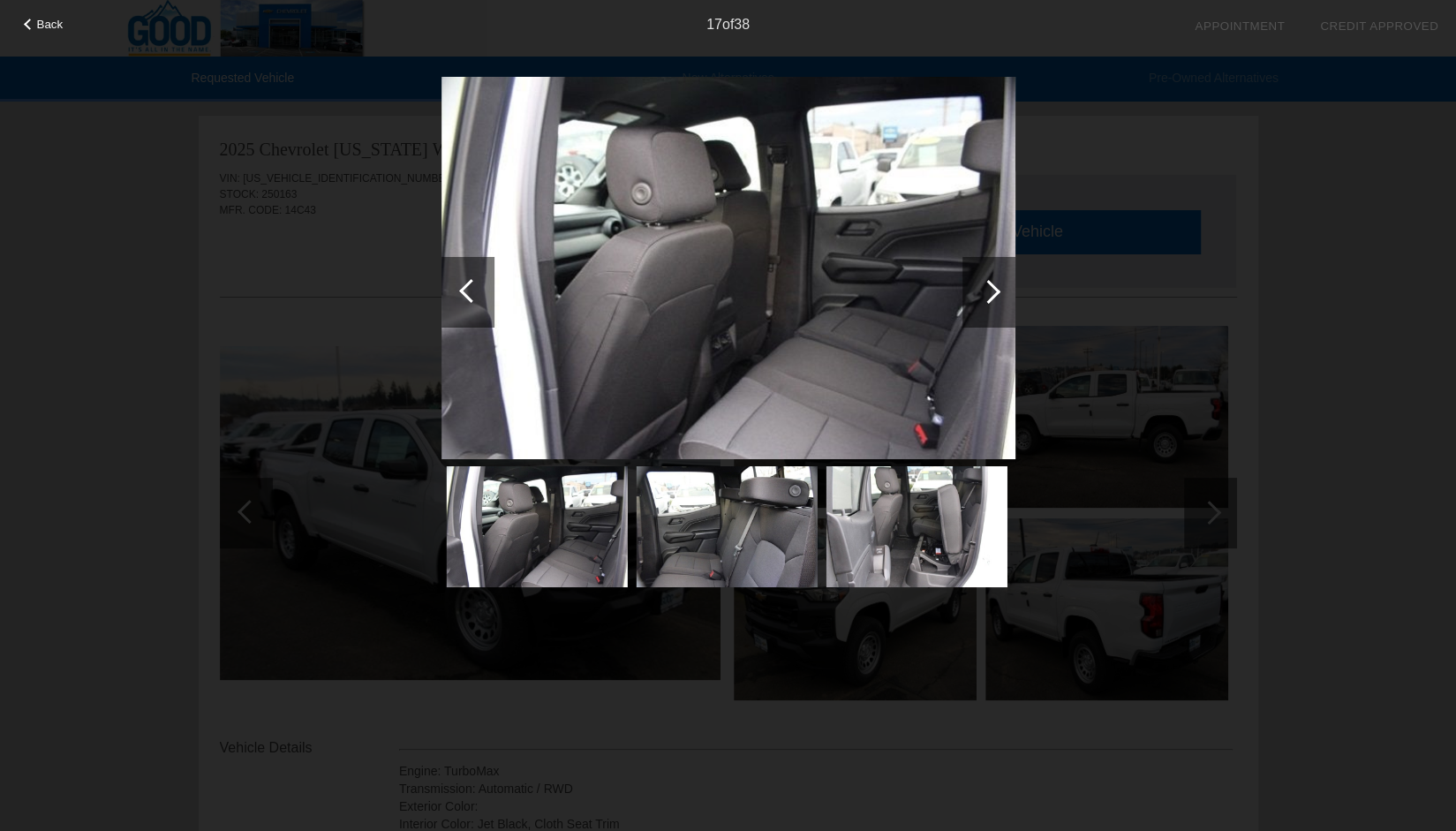
click at [987, 285] on div at bounding box center [988, 291] width 24 height 24
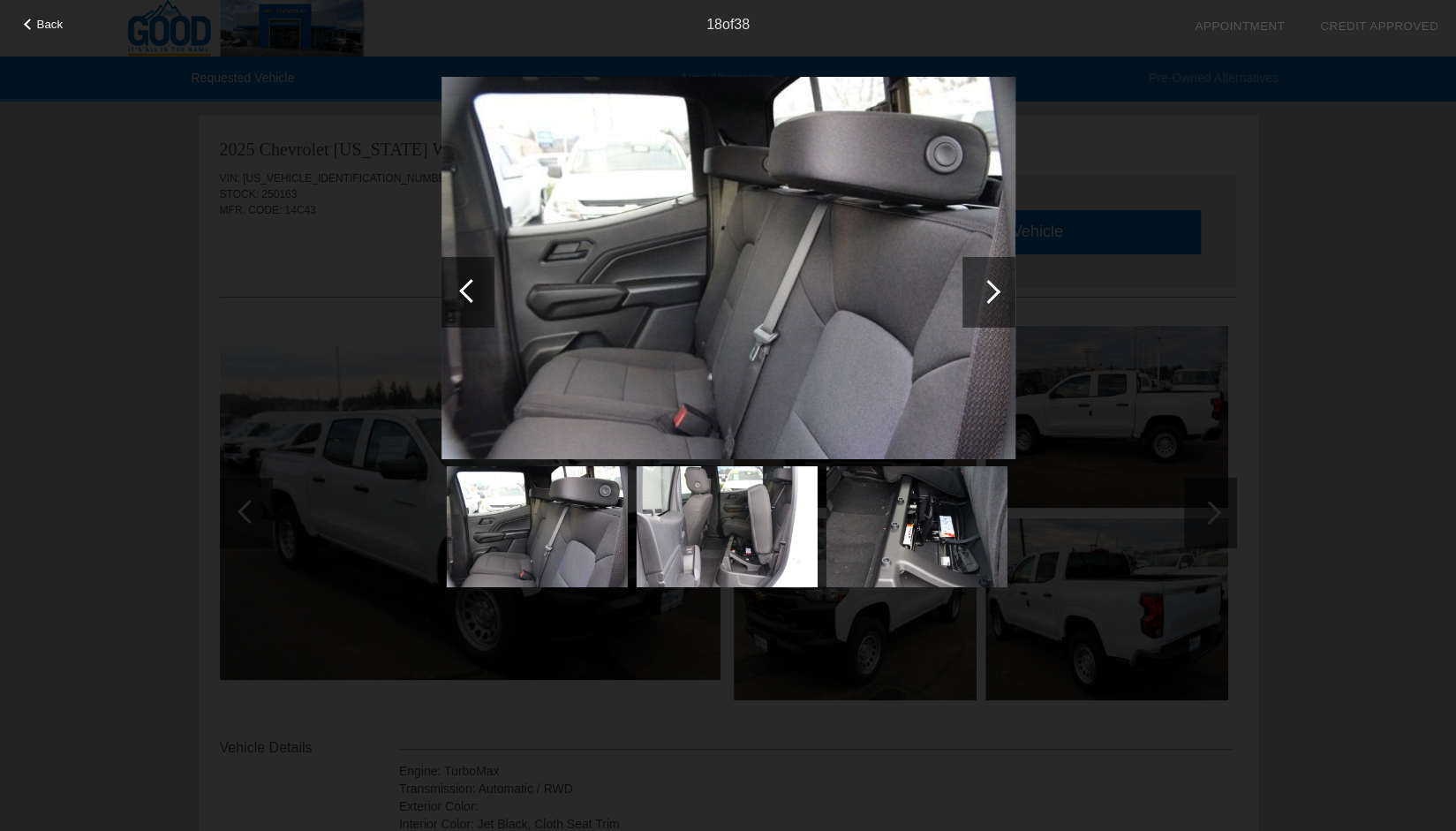
click at [987, 285] on div at bounding box center [988, 291] width 24 height 24
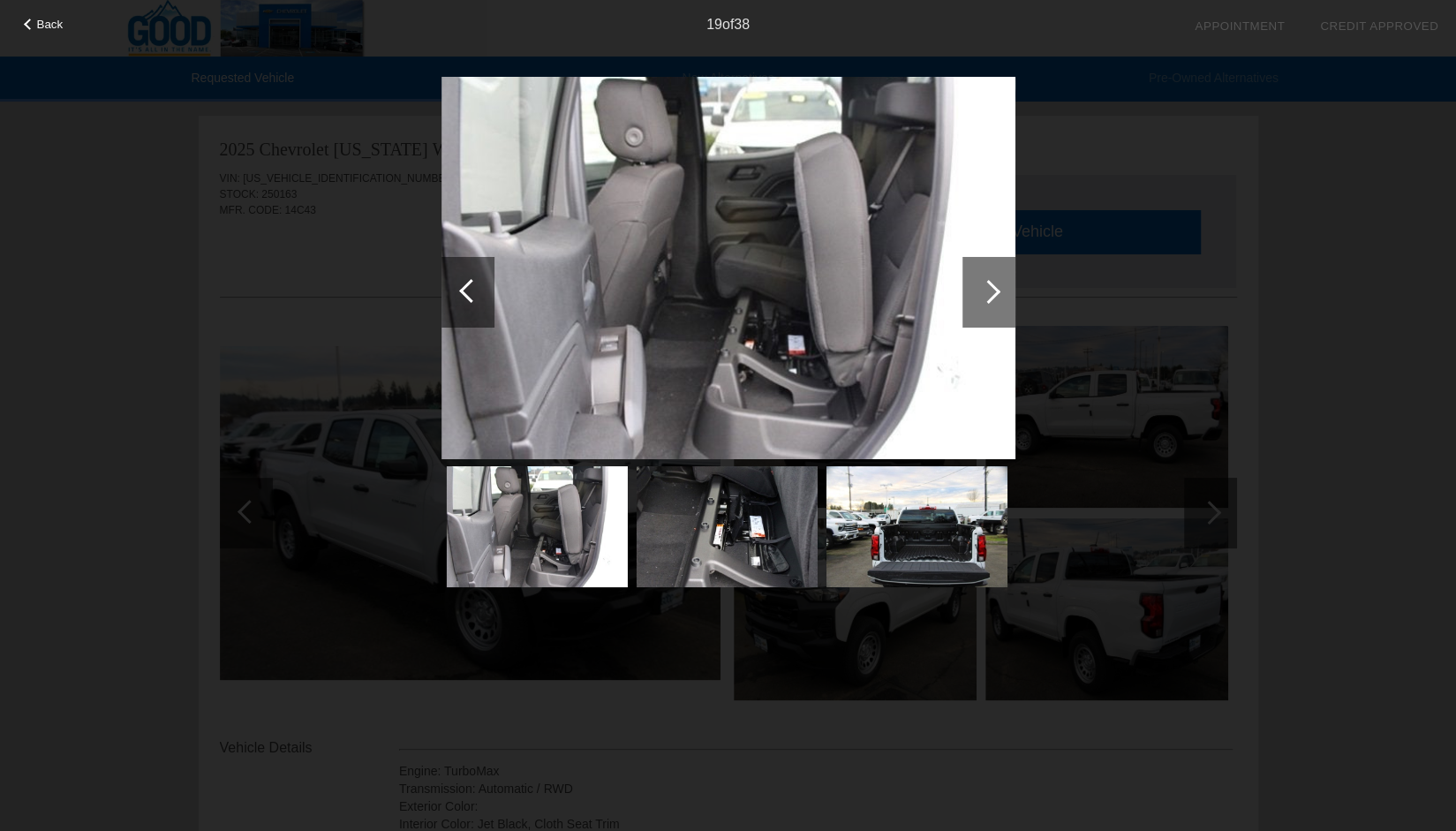
click at [987, 285] on div at bounding box center [988, 291] width 24 height 24
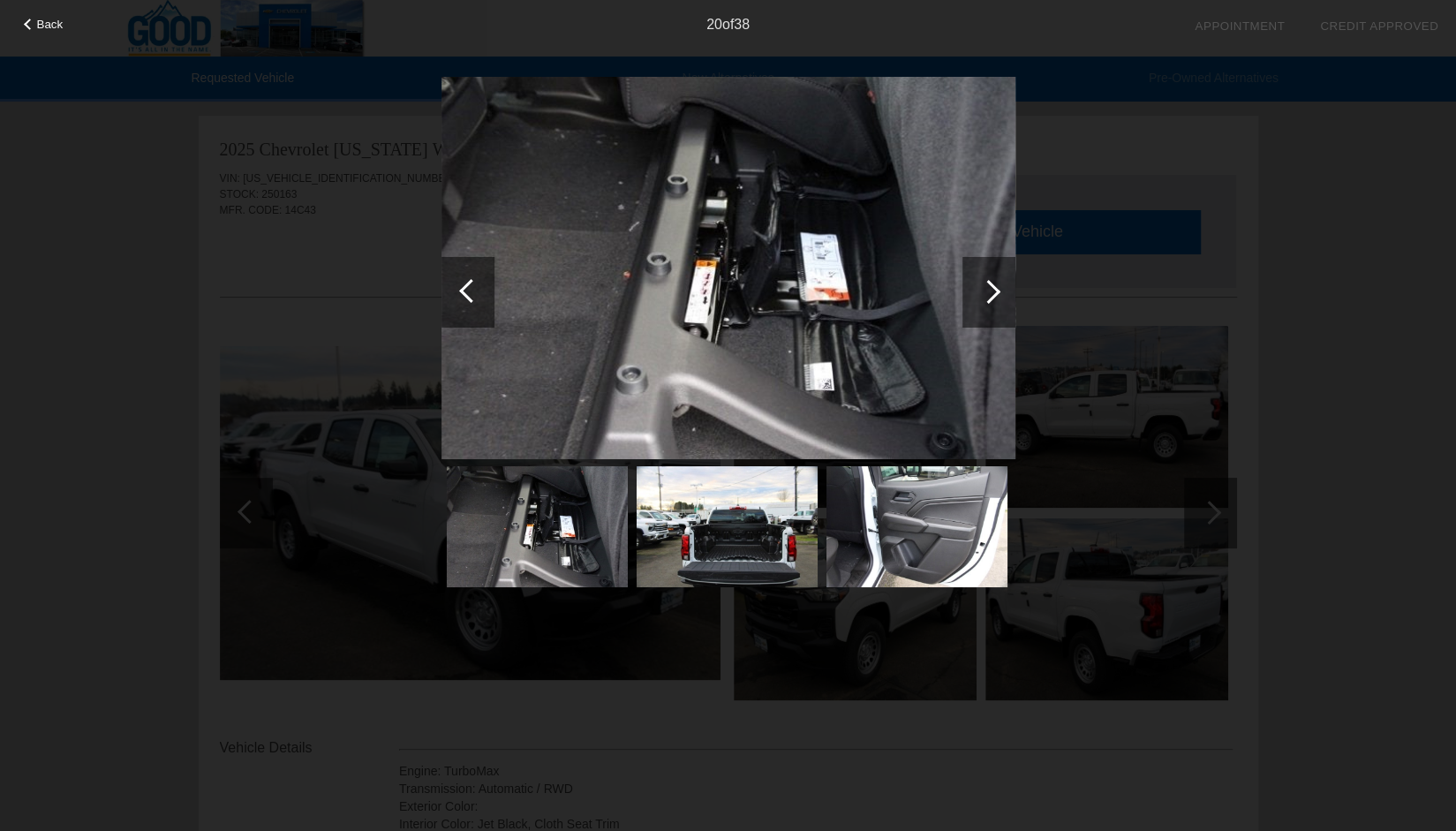
click at [987, 285] on div at bounding box center [988, 291] width 24 height 24
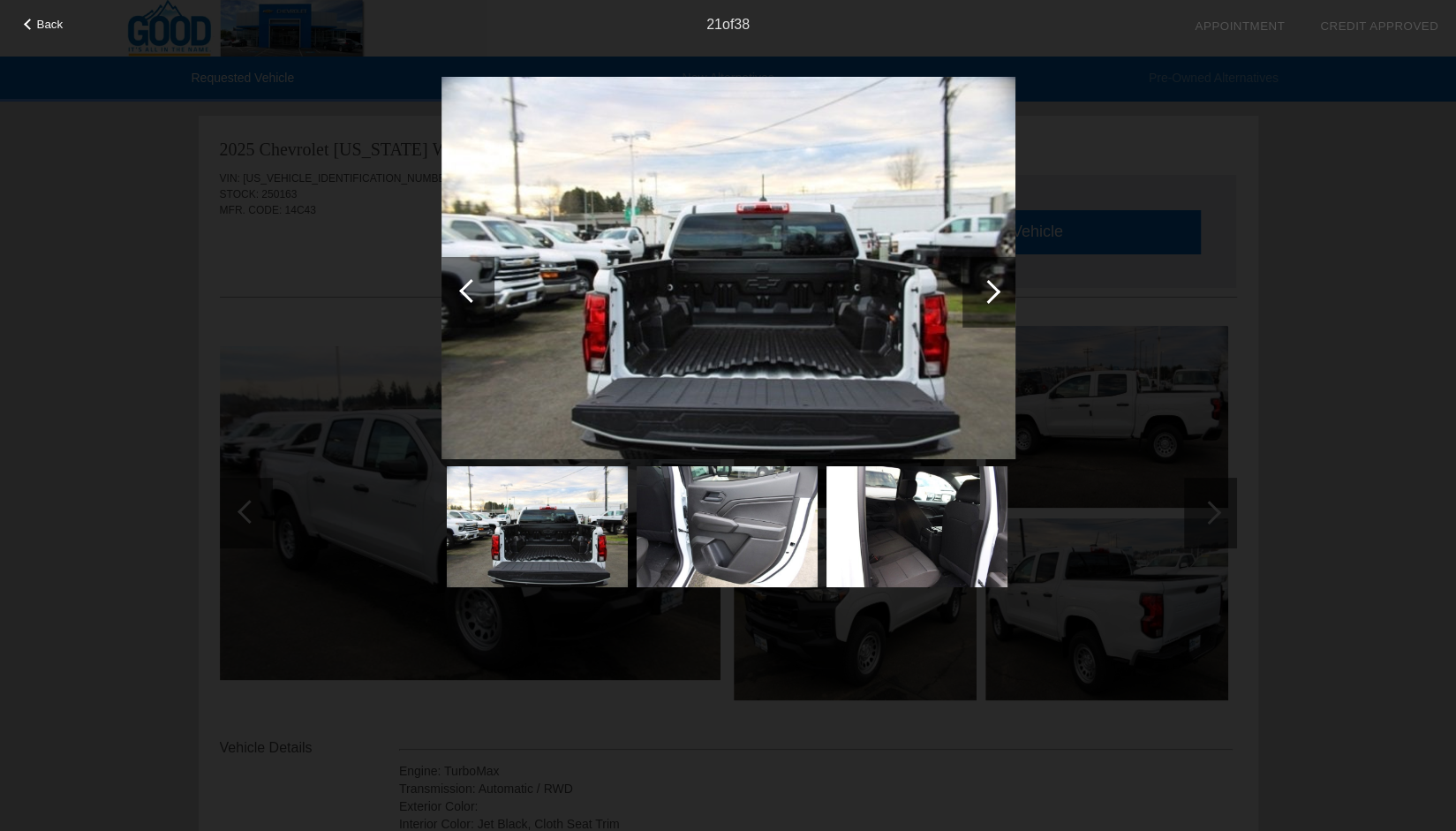
click at [987, 285] on div at bounding box center [988, 291] width 24 height 24
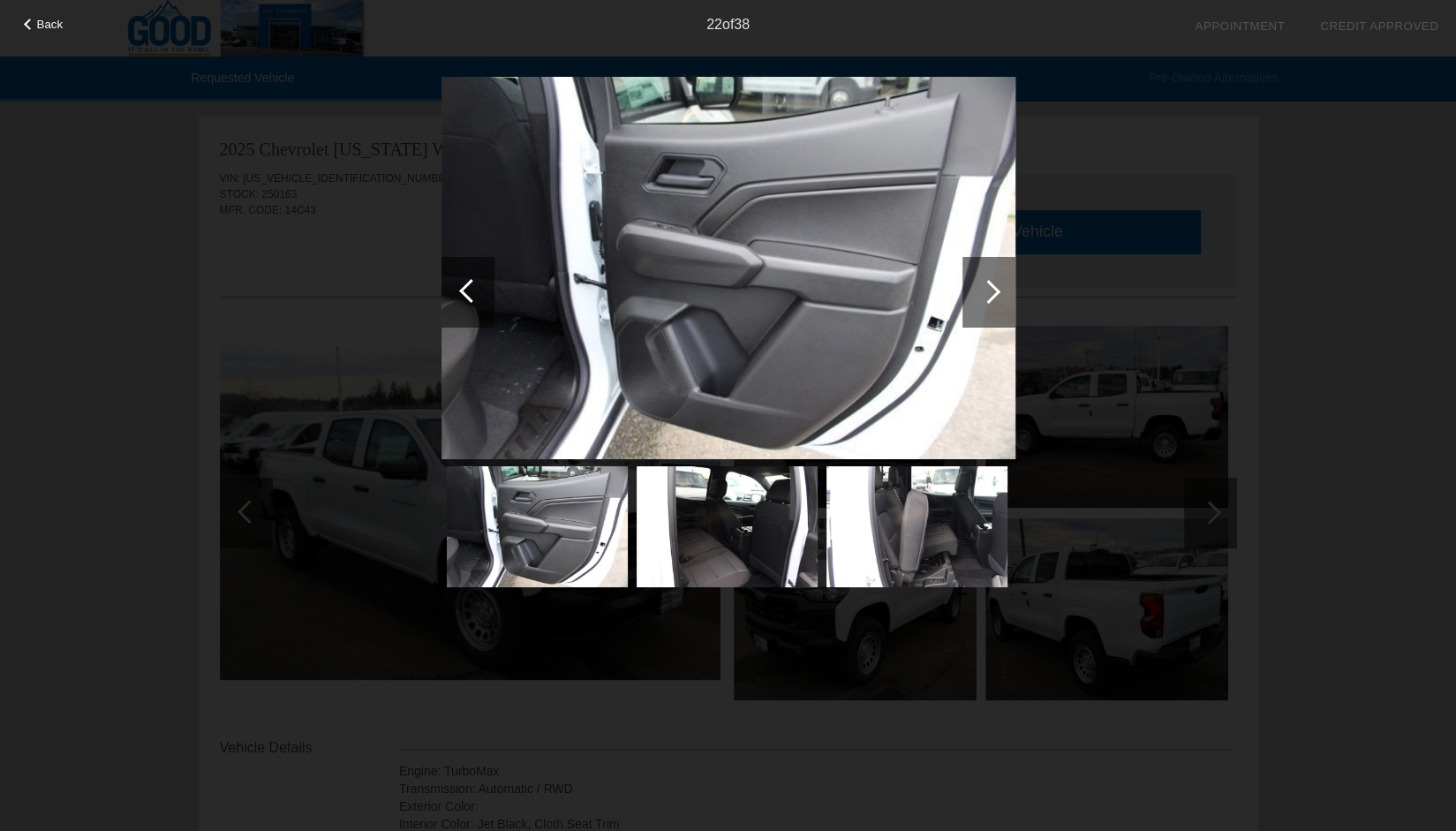
click at [987, 285] on div at bounding box center [988, 291] width 24 height 24
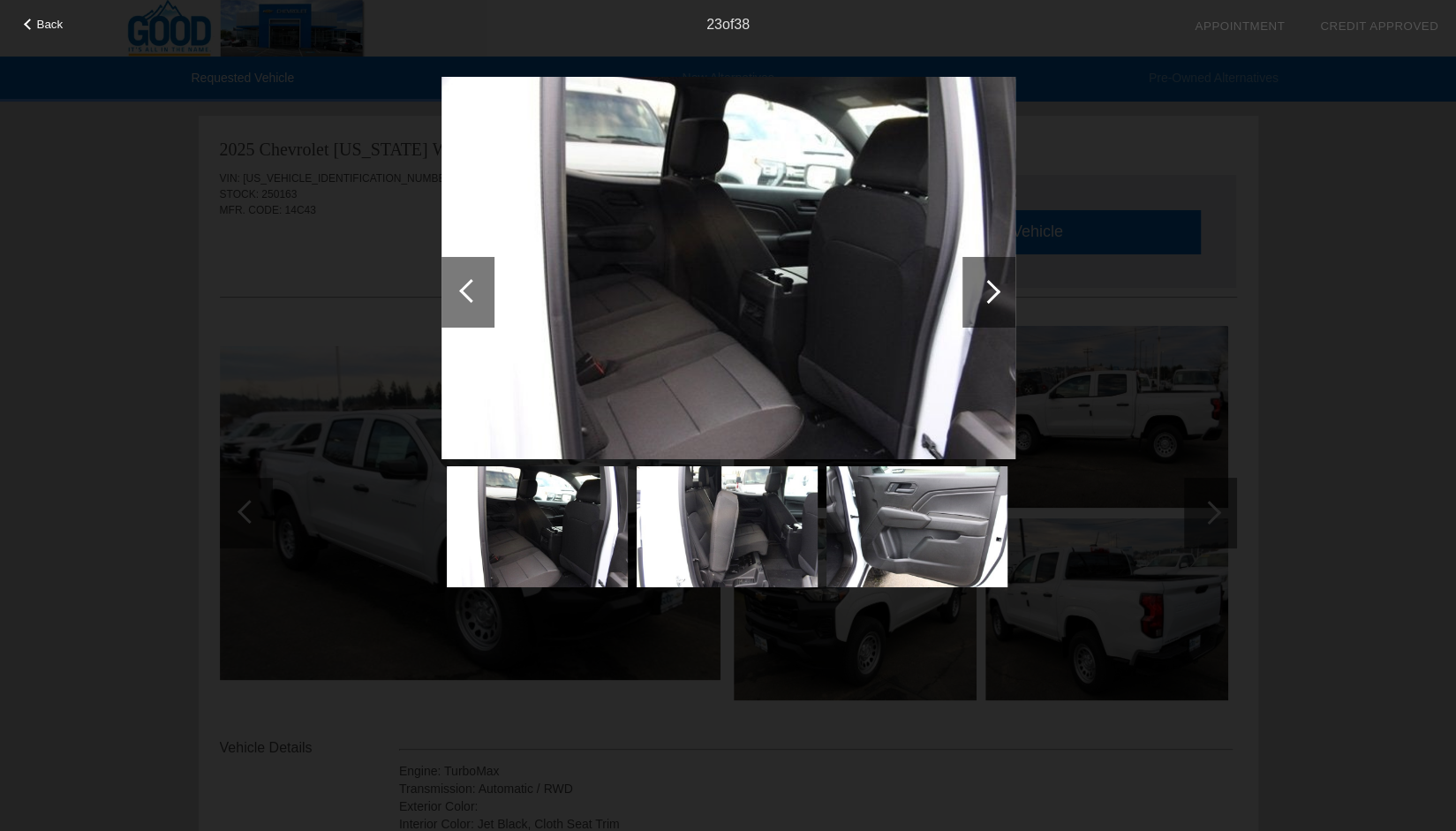
click at [987, 285] on div at bounding box center [988, 291] width 24 height 24
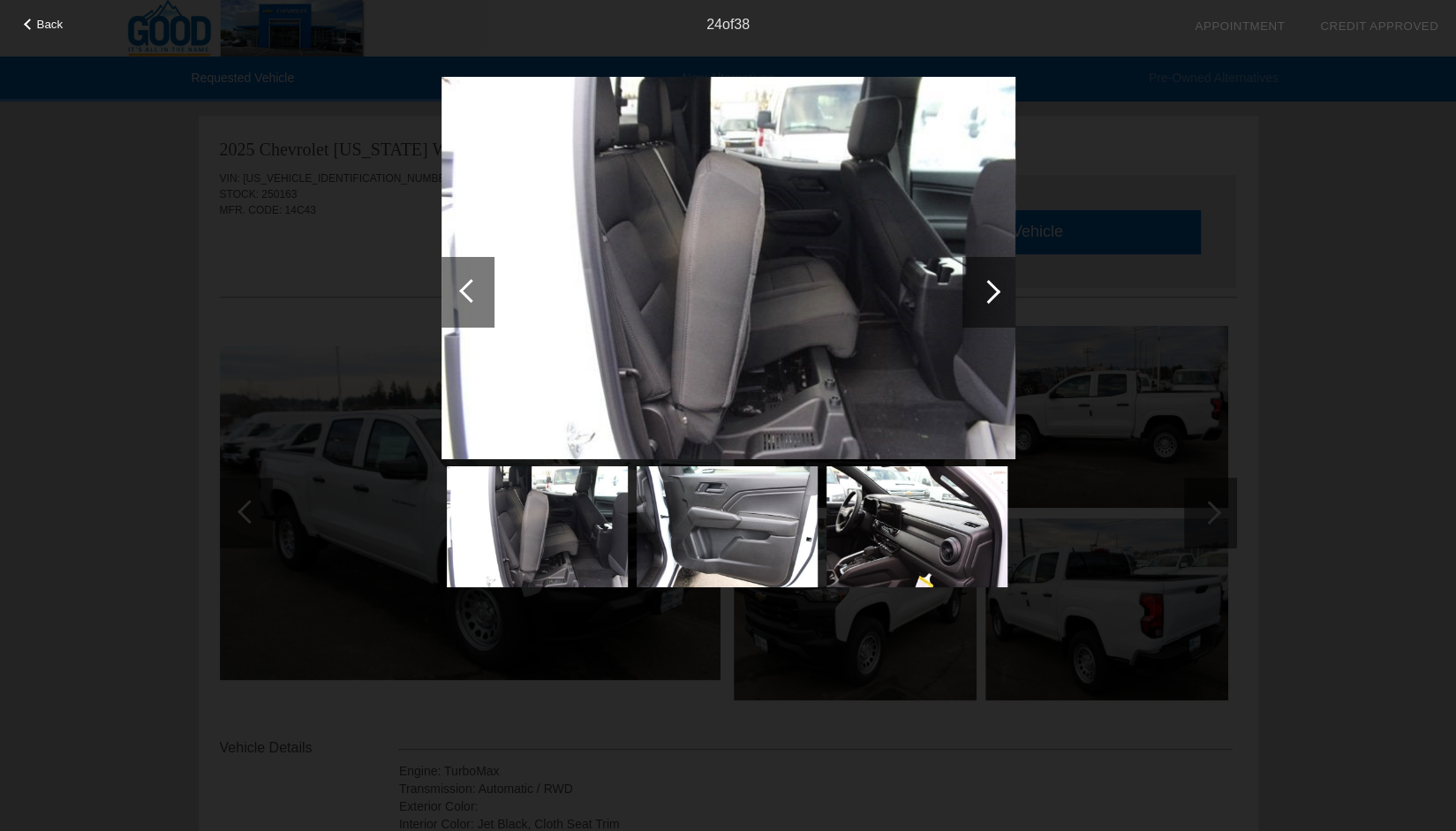
click at [987, 285] on div at bounding box center [988, 291] width 24 height 24
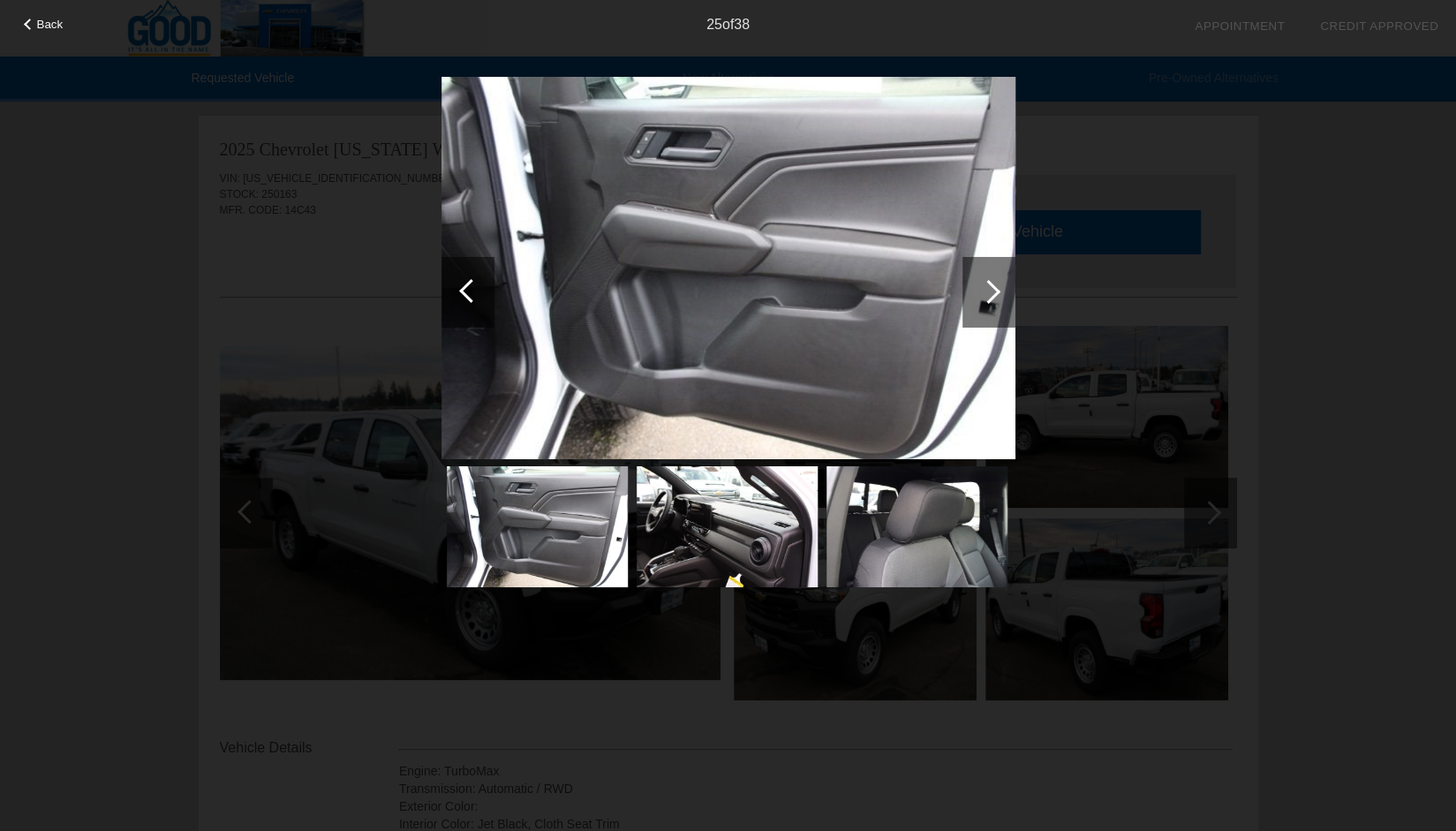
click at [987, 285] on div at bounding box center [988, 291] width 24 height 24
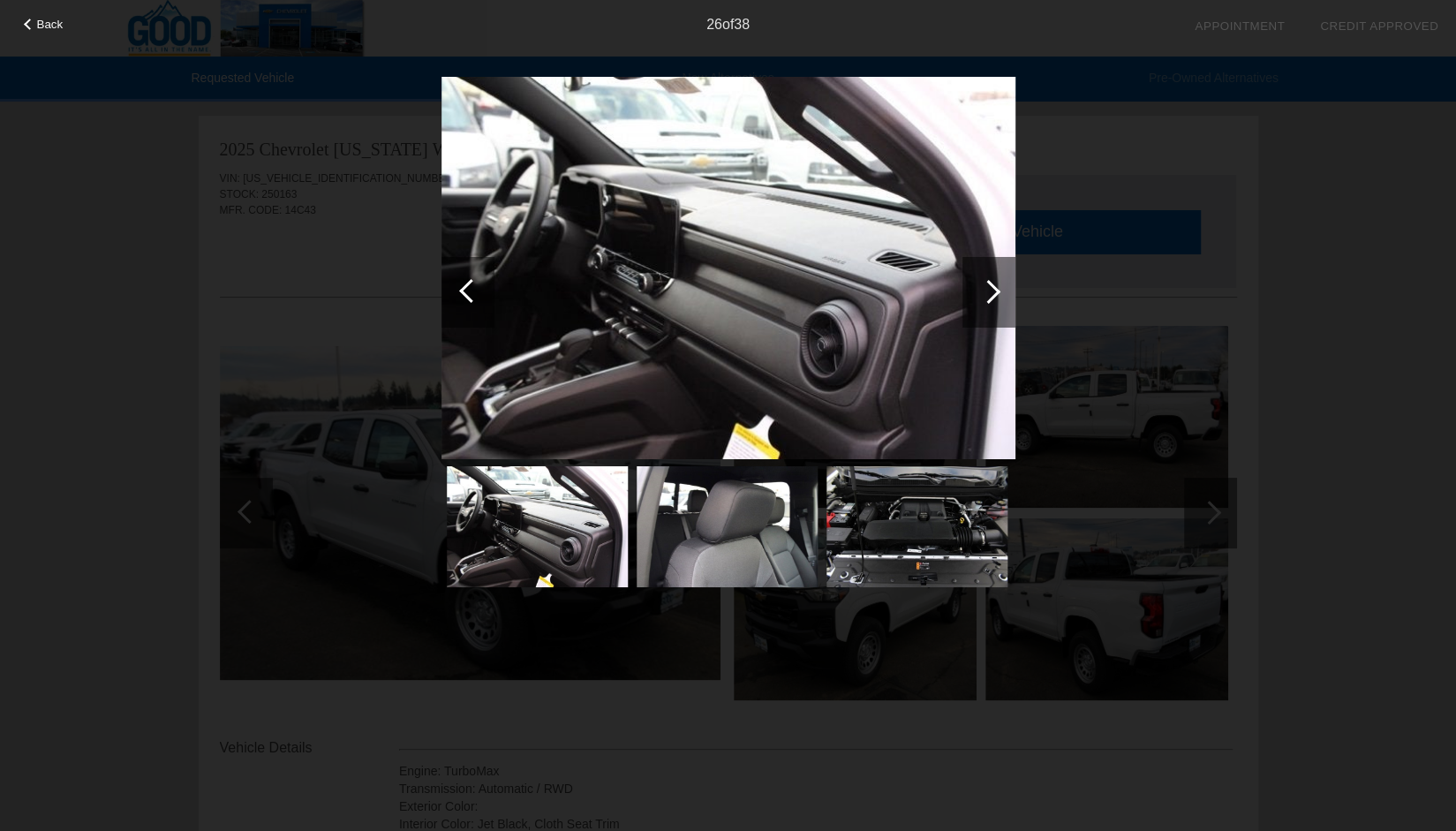
click at [987, 285] on div at bounding box center [988, 291] width 24 height 24
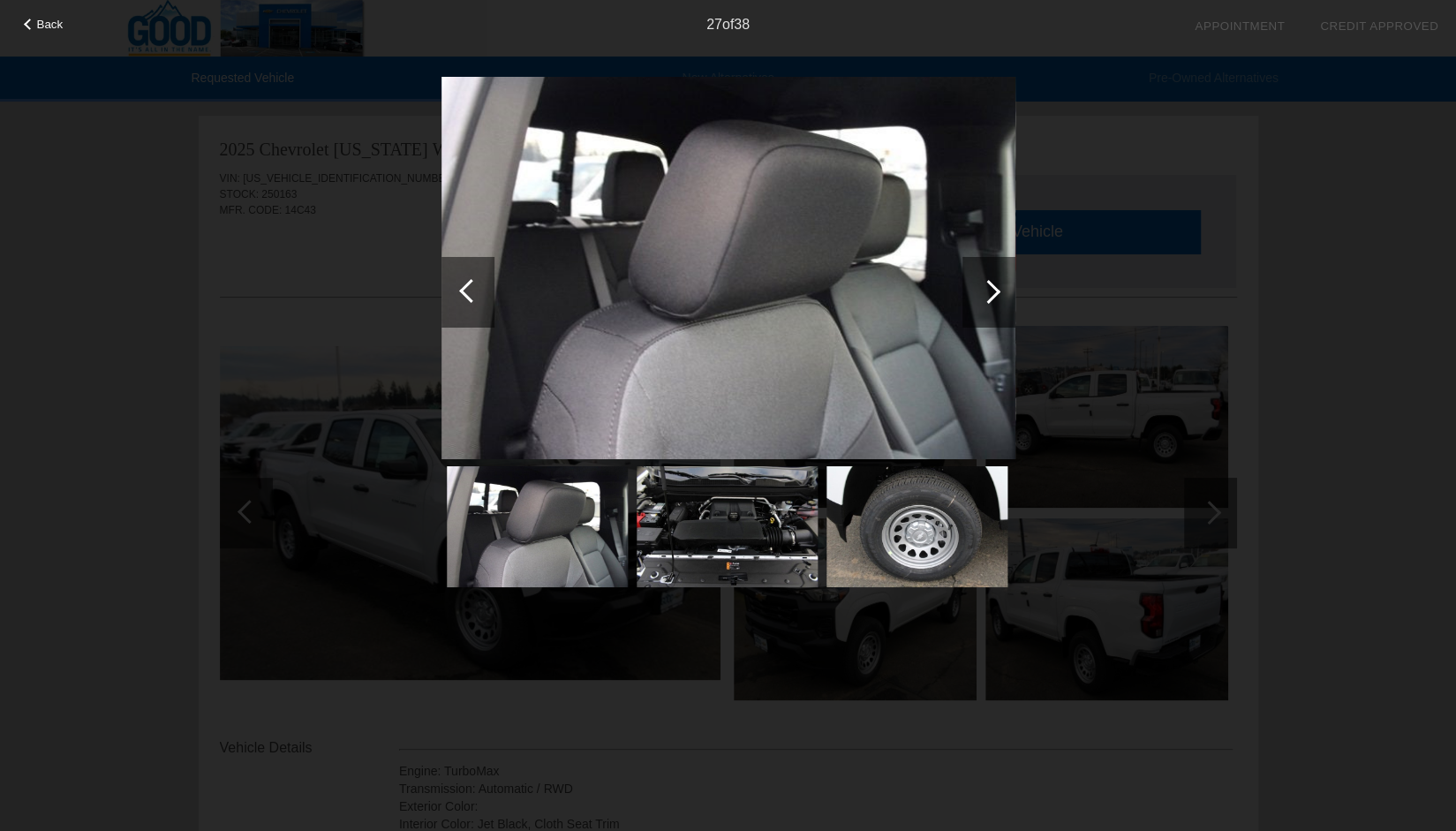
click at [987, 285] on div at bounding box center [988, 291] width 24 height 24
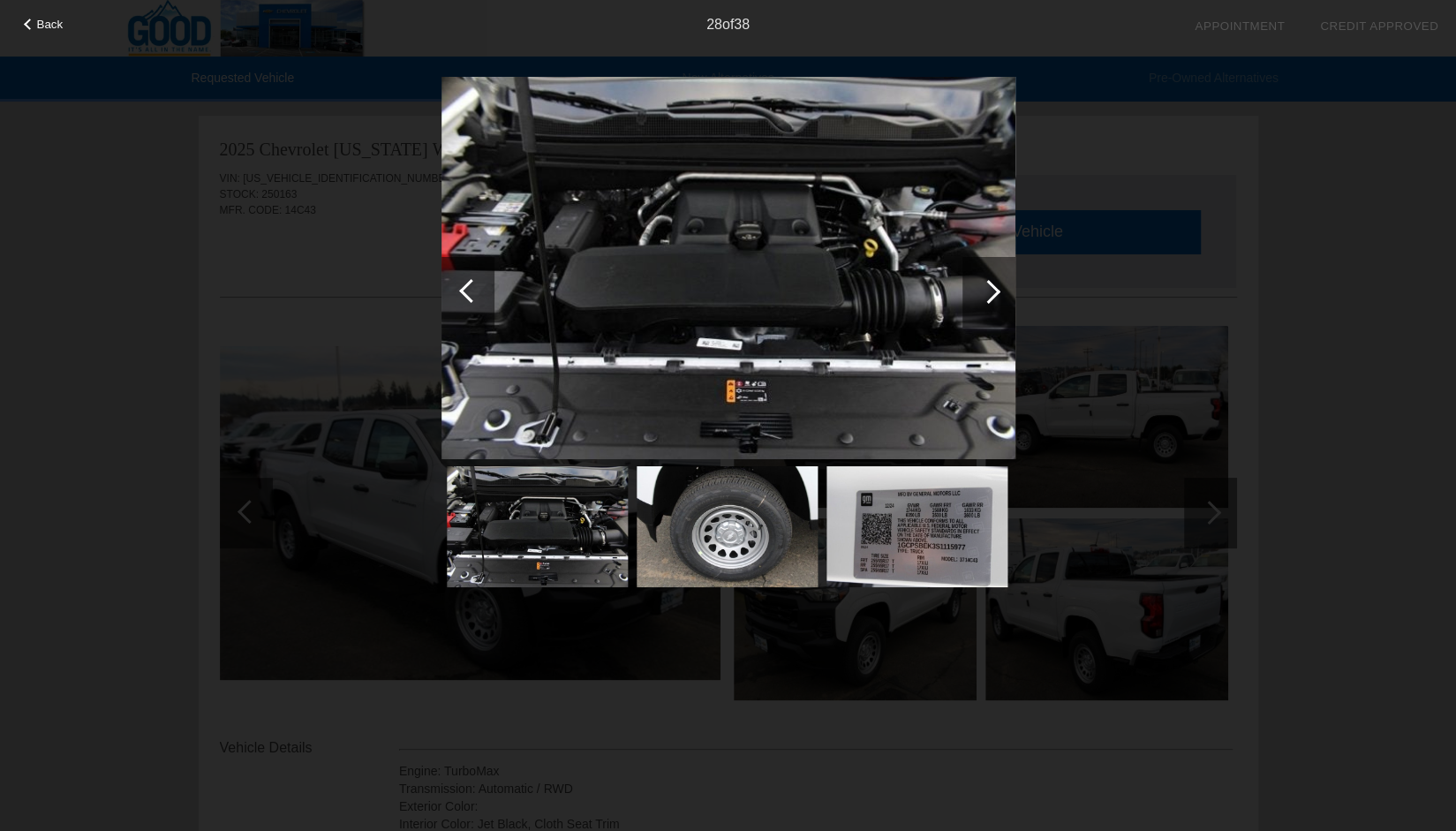
click at [987, 285] on div at bounding box center [988, 291] width 24 height 24
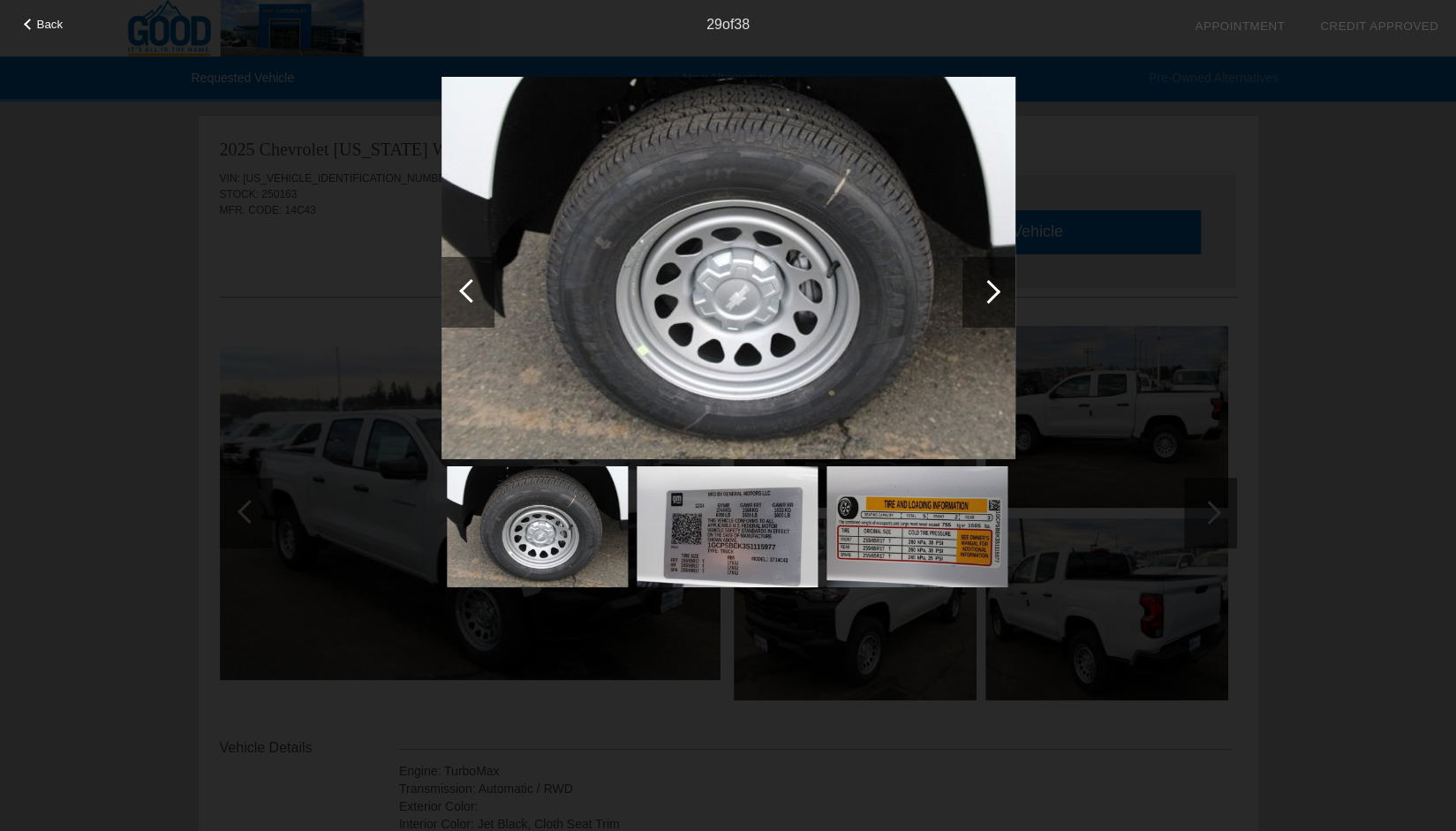
click at [987, 285] on div at bounding box center [988, 291] width 24 height 24
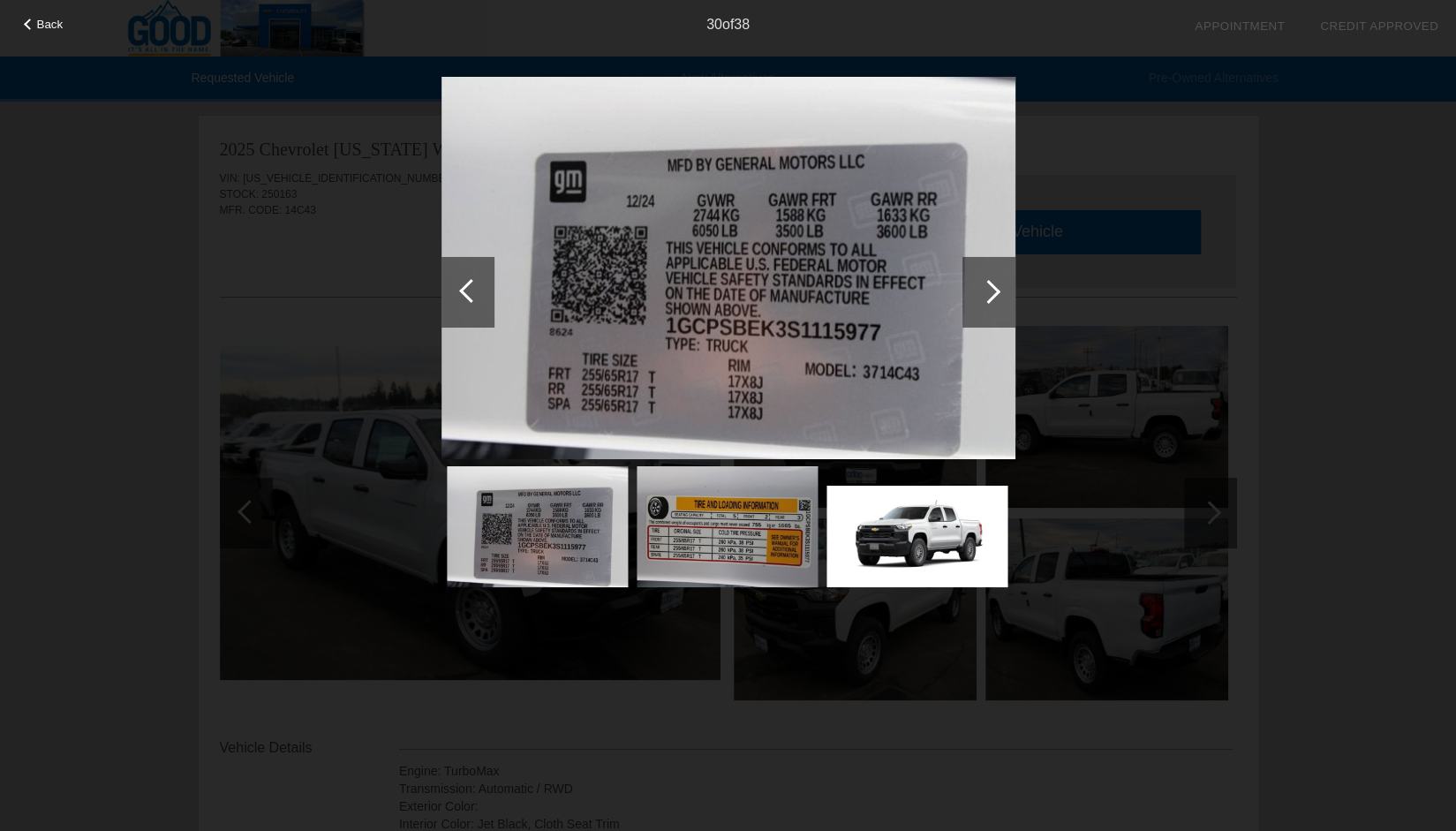
click at [987, 285] on div at bounding box center [988, 291] width 24 height 24
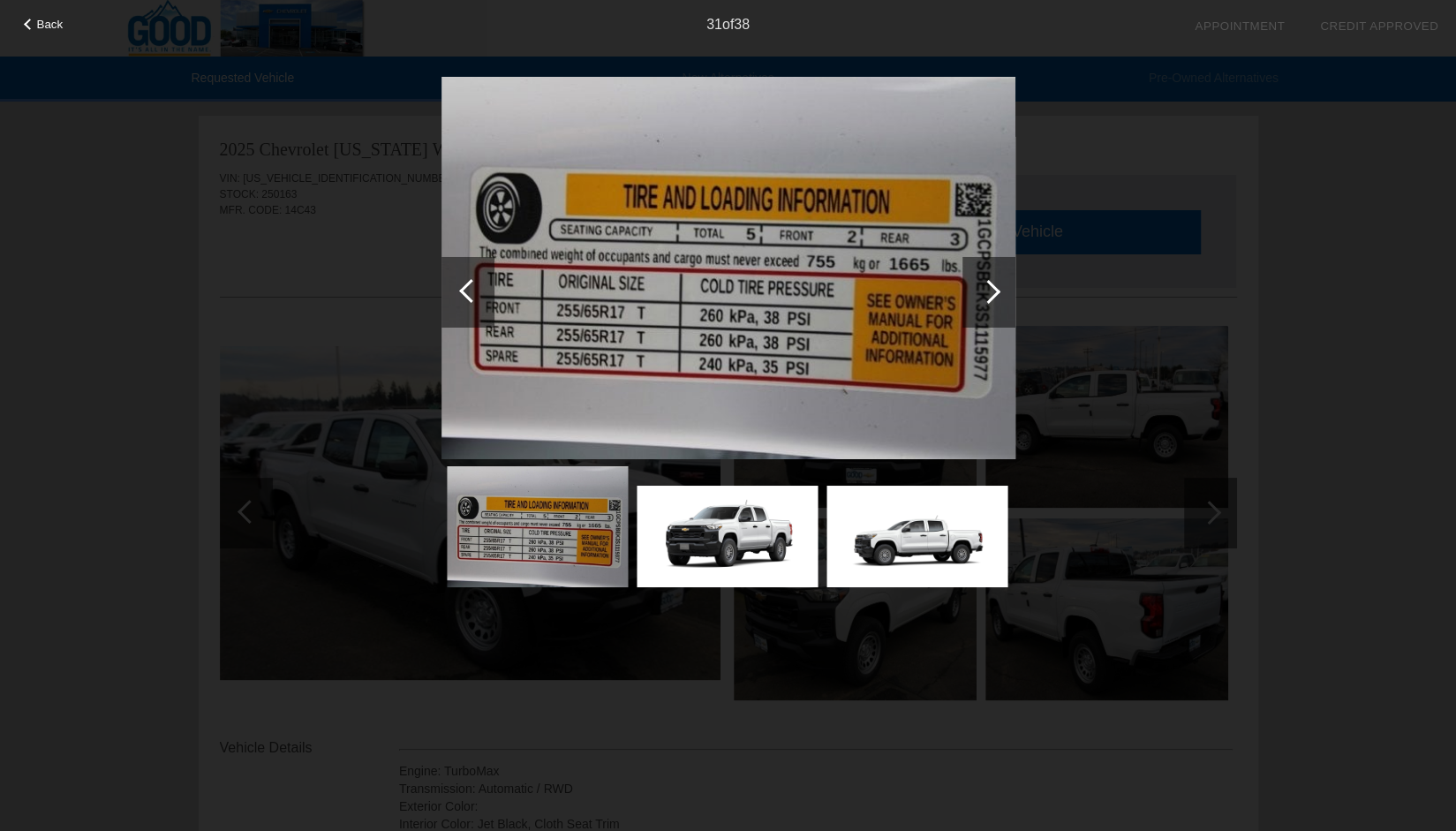
click at [987, 285] on div at bounding box center [988, 291] width 24 height 24
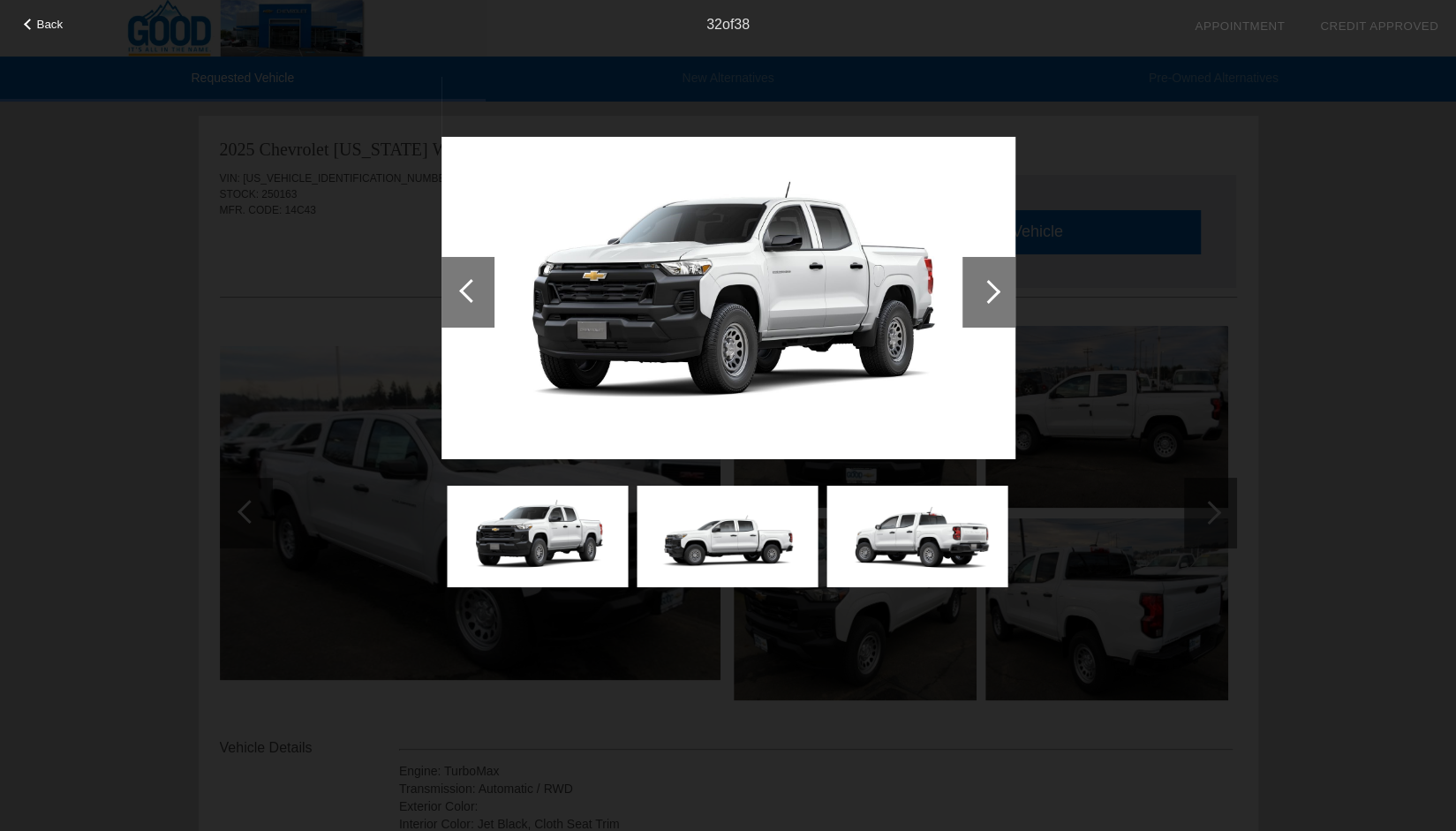
click at [987, 285] on div at bounding box center [988, 291] width 24 height 24
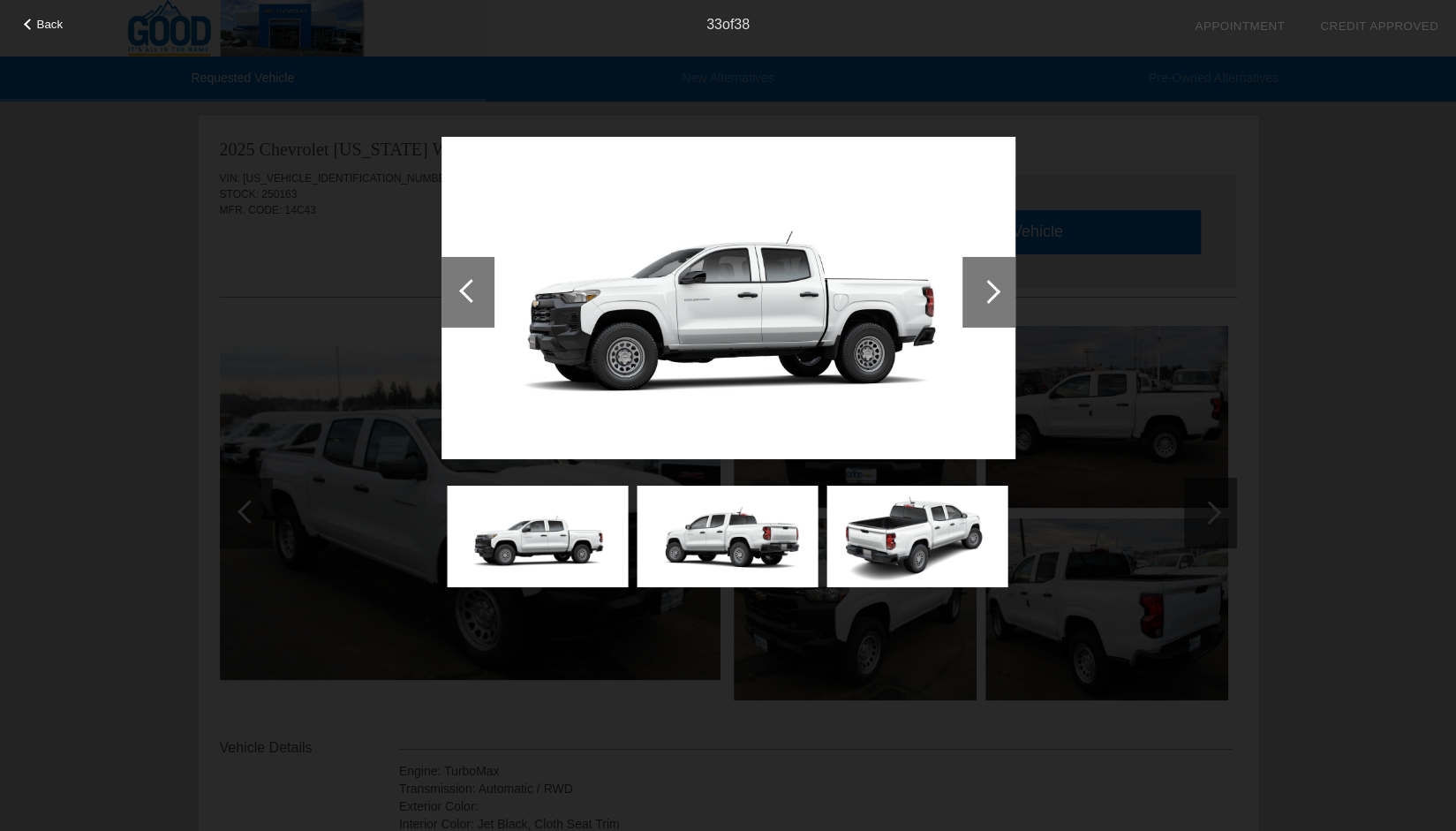
click at [987, 285] on div at bounding box center [988, 291] width 24 height 24
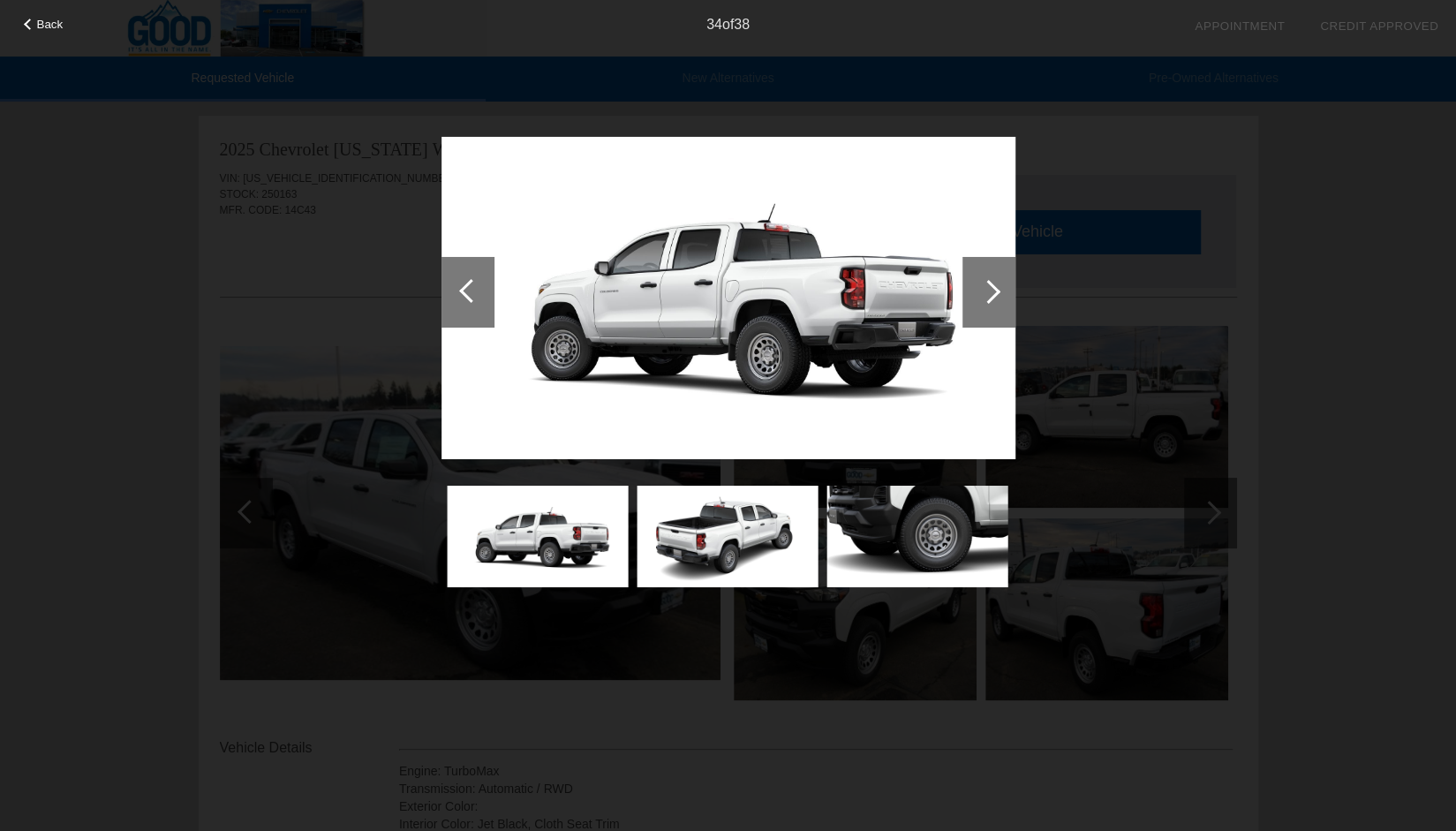
click at [987, 285] on div at bounding box center [988, 291] width 24 height 24
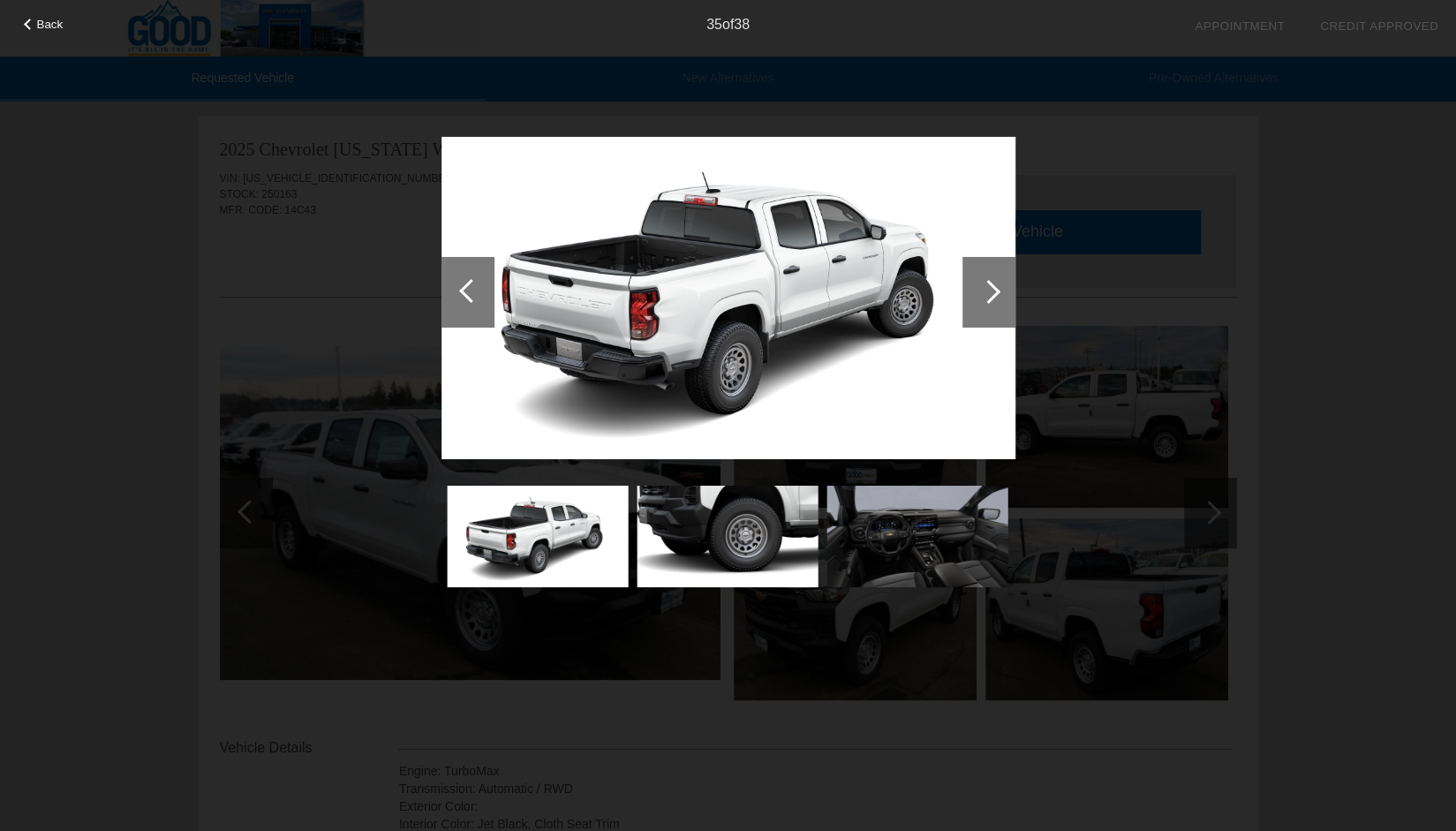
click at [987, 285] on div at bounding box center [988, 291] width 24 height 24
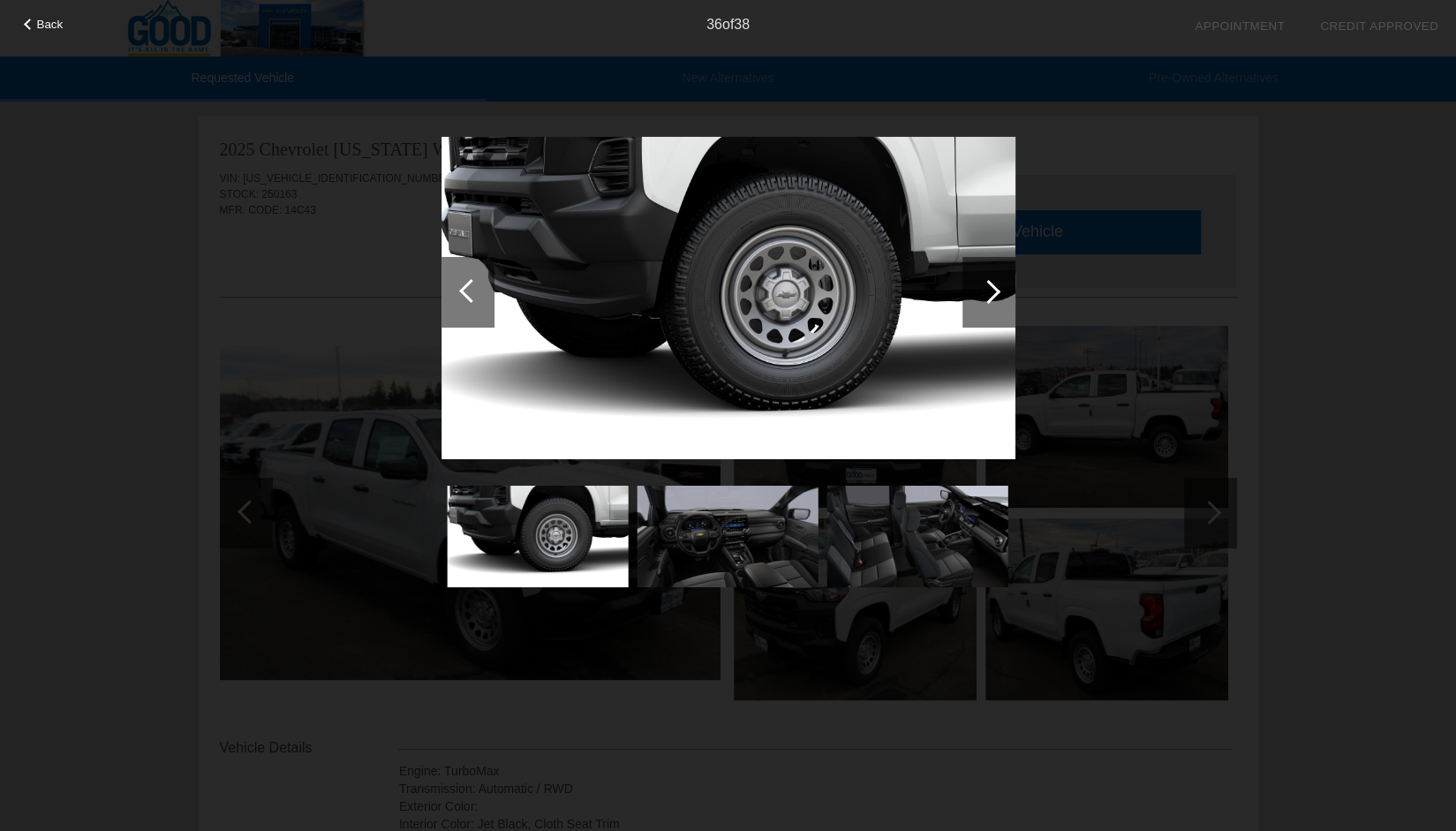
click at [987, 285] on div at bounding box center [988, 291] width 24 height 24
